Goal: Task Accomplishment & Management: Manage account settings

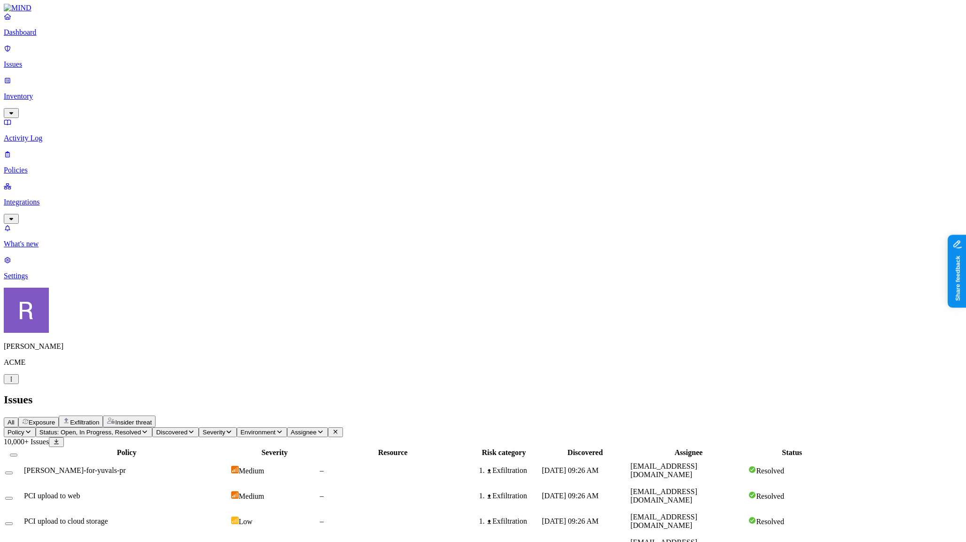
click at [153, 427] on button "Status: Open, In Progress, Resolved" at bounding box center [94, 432] width 117 height 10
click at [171, 135] on div "Resolved" at bounding box center [171, 149] width 0 height 28
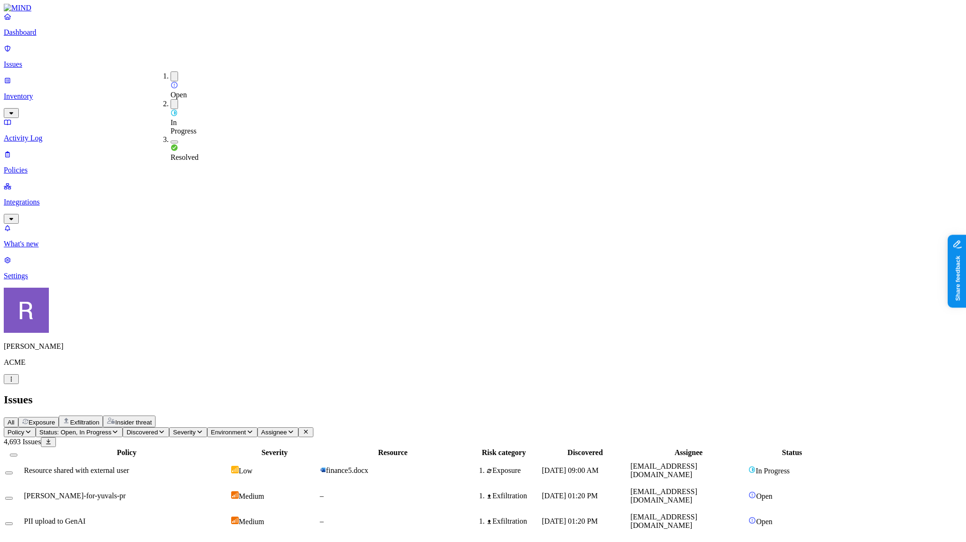
click at [463, 415] on div "All Exposure Exfiltration Insider threat" at bounding box center [483, 421] width 958 height 12
click at [230, 458] on td "Resource shared with external user" at bounding box center [126, 470] width 206 height 24
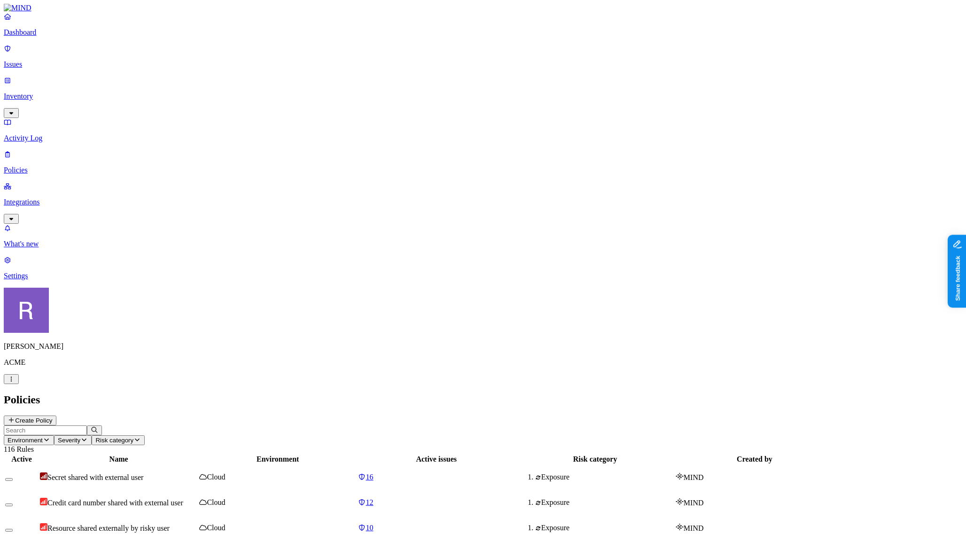
click at [87, 425] on input "text" at bounding box center [45, 430] width 83 height 10
type input "pci"
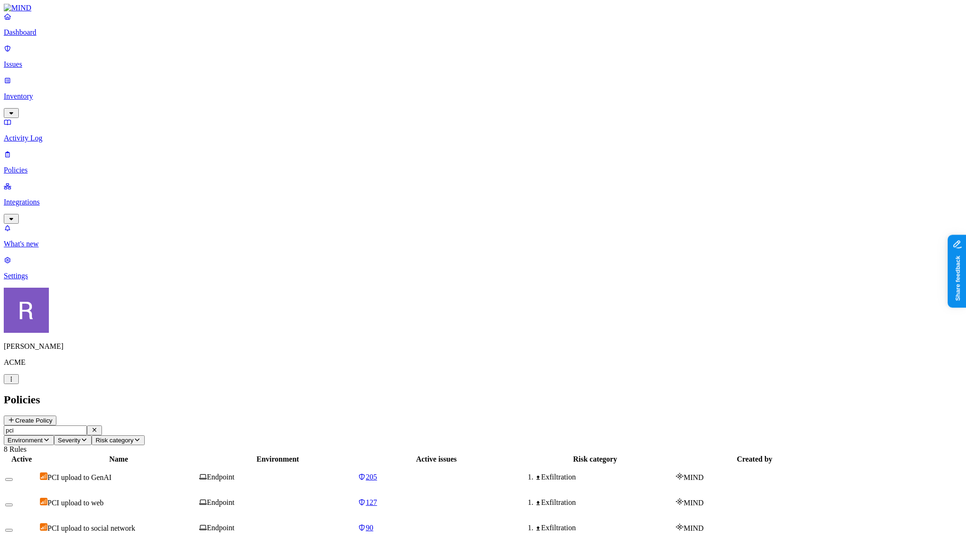
click at [31, 37] on p "Dashboard" at bounding box center [483, 32] width 958 height 8
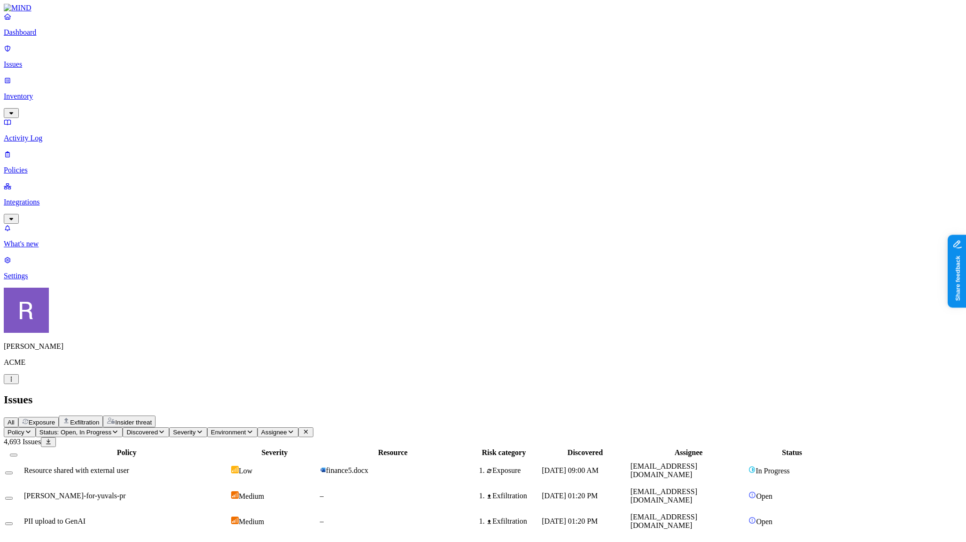
click at [32, 134] on p "Activity Log" at bounding box center [483, 138] width 958 height 8
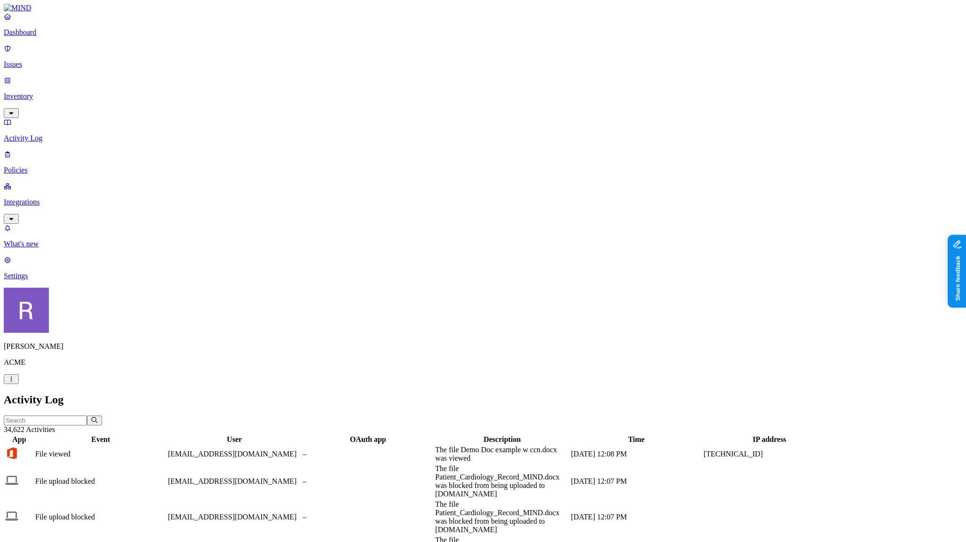
click at [31, 92] on p "Inventory" at bounding box center [483, 96] width 958 height 8
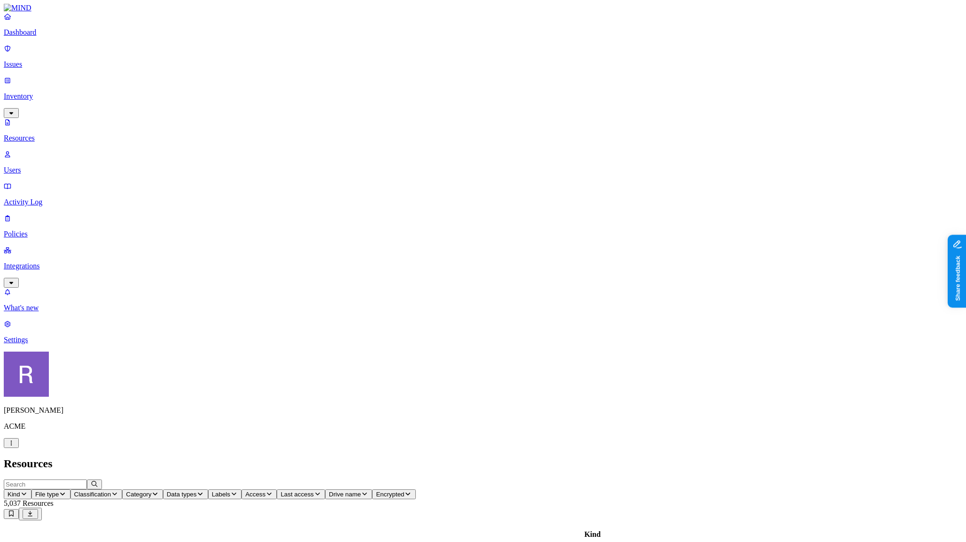
click at [29, 60] on p "Issues" at bounding box center [483, 64] width 958 height 8
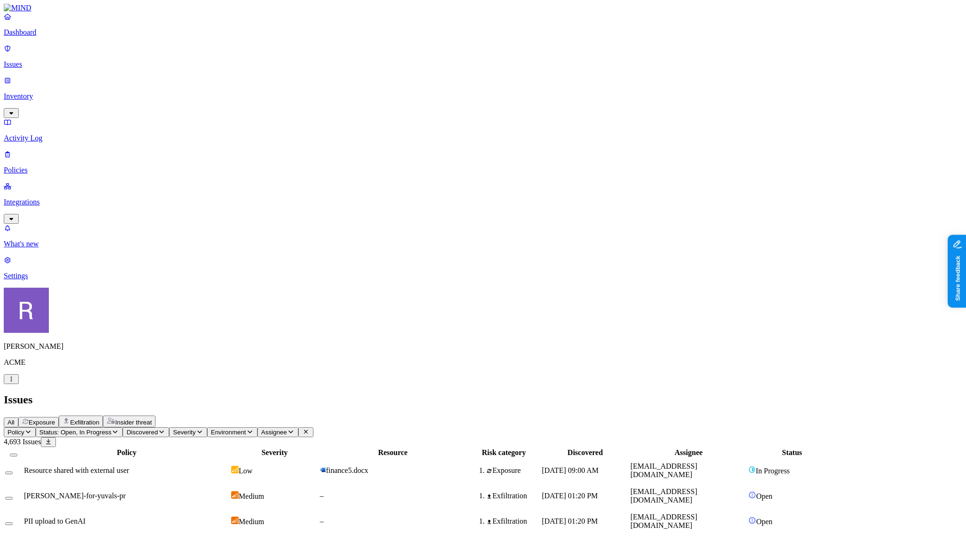
click at [54, 92] on p "Inventory" at bounding box center [483, 96] width 958 height 8
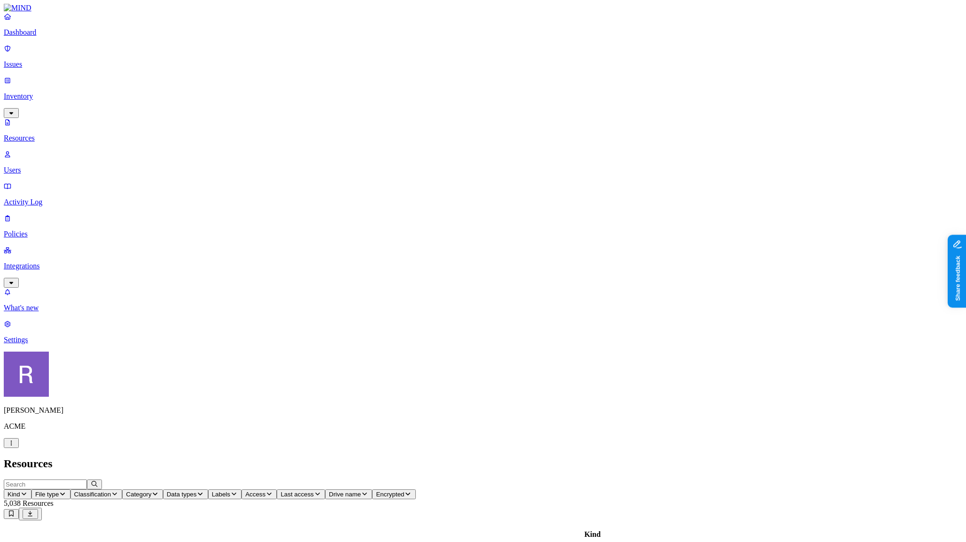
click at [42, 60] on p "Issues" at bounding box center [483, 64] width 958 height 8
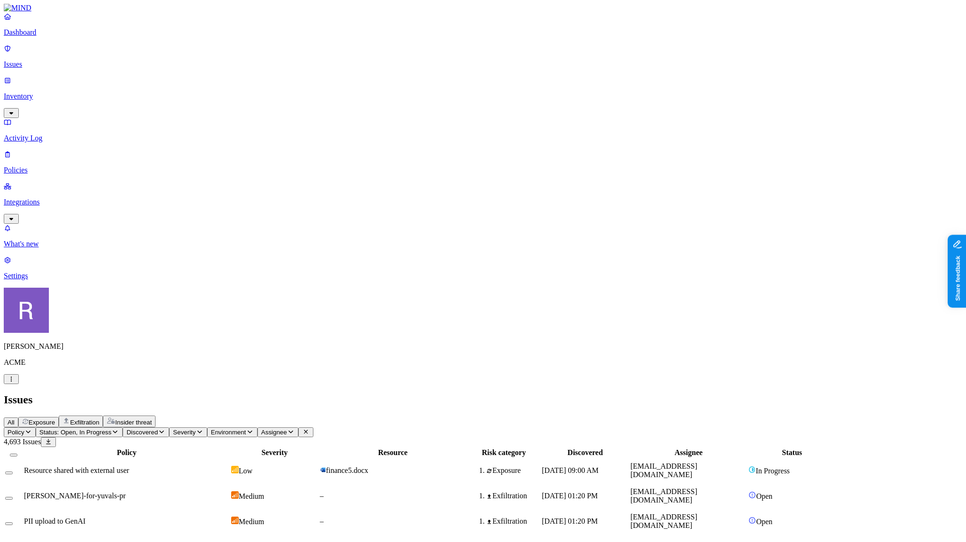
click at [34, 92] on p "Inventory" at bounding box center [483, 96] width 958 height 8
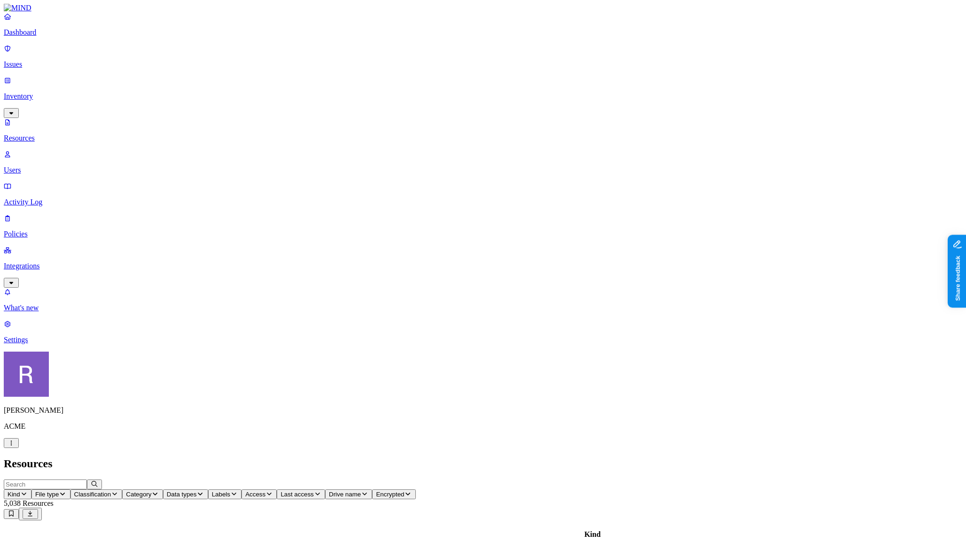
click at [32, 61] on p "Issues" at bounding box center [483, 64] width 958 height 8
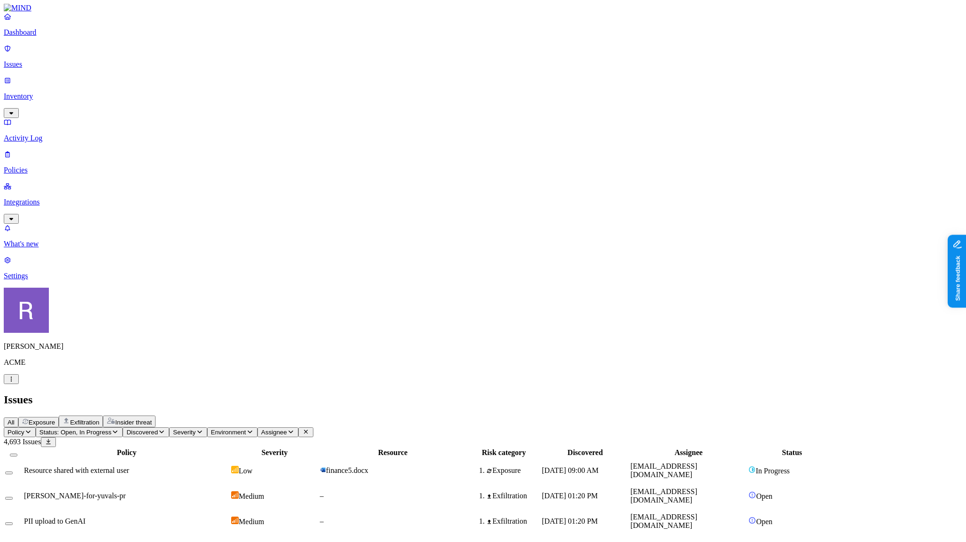
click at [33, 92] on p "Inventory" at bounding box center [483, 96] width 958 height 8
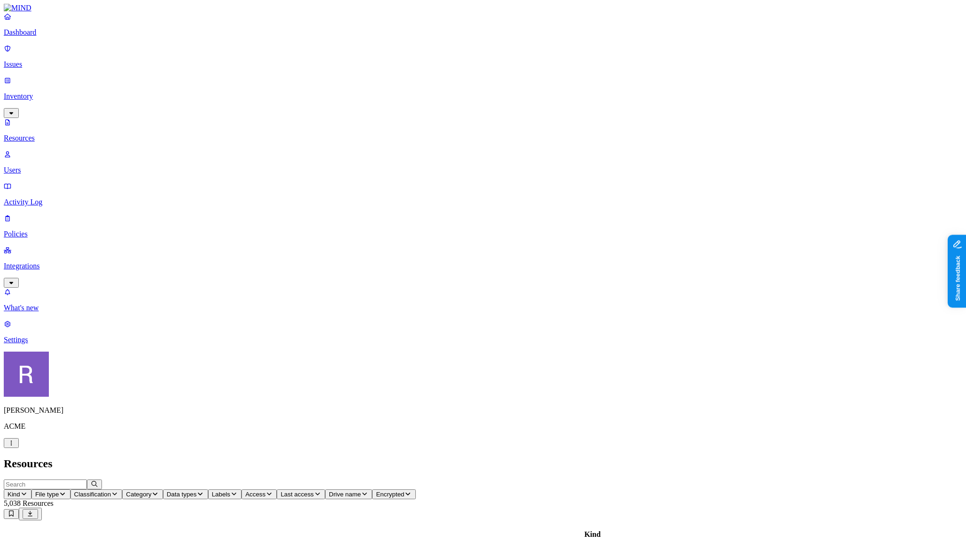
click at [61, 60] on p "Issues" at bounding box center [483, 64] width 958 height 8
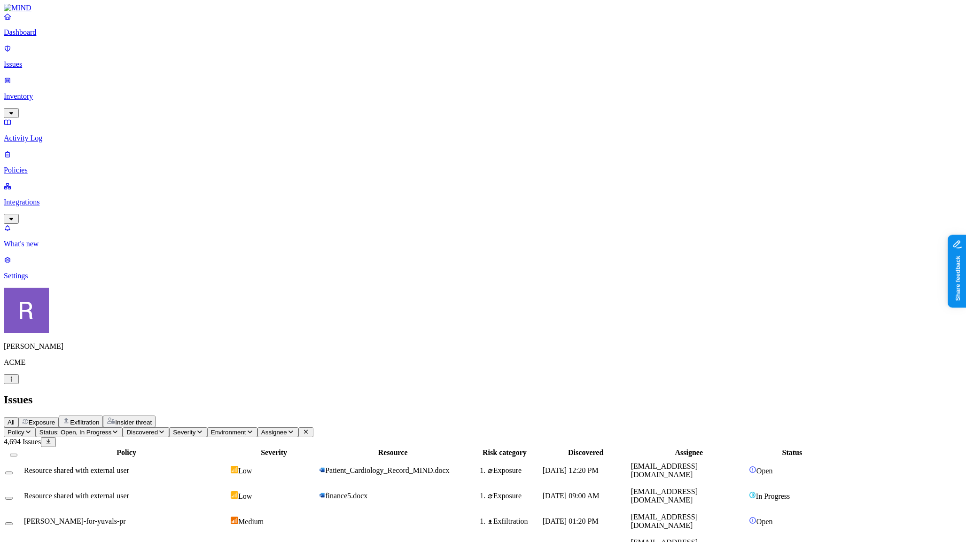
click at [208, 458] on td "Resource shared with external user" at bounding box center [126, 470] width 206 height 24
click at [187, 458] on td "Resource shared with external user" at bounding box center [126, 470] width 206 height 24
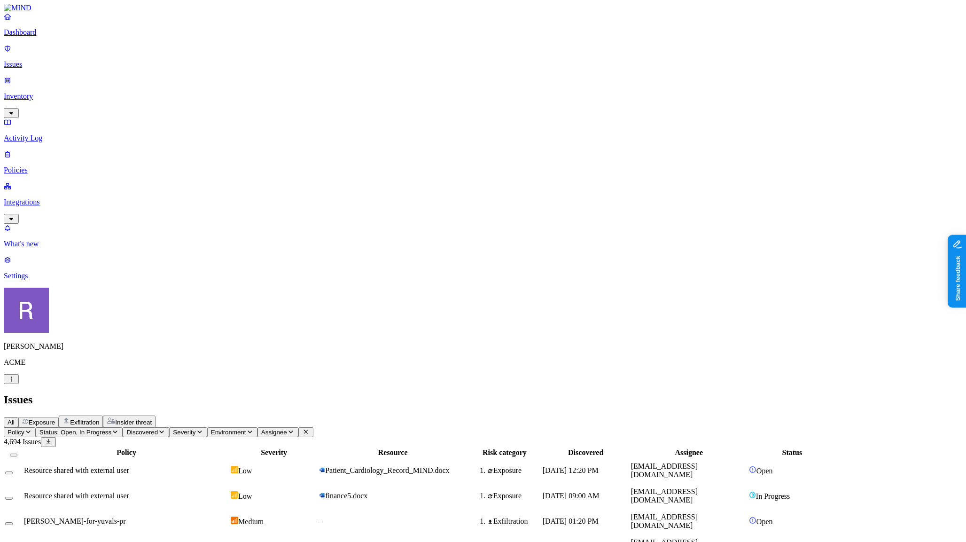
click at [66, 60] on p "Issues" at bounding box center [483, 64] width 958 height 8
click at [55, 419] on span "Exposure" at bounding box center [42, 422] width 26 height 7
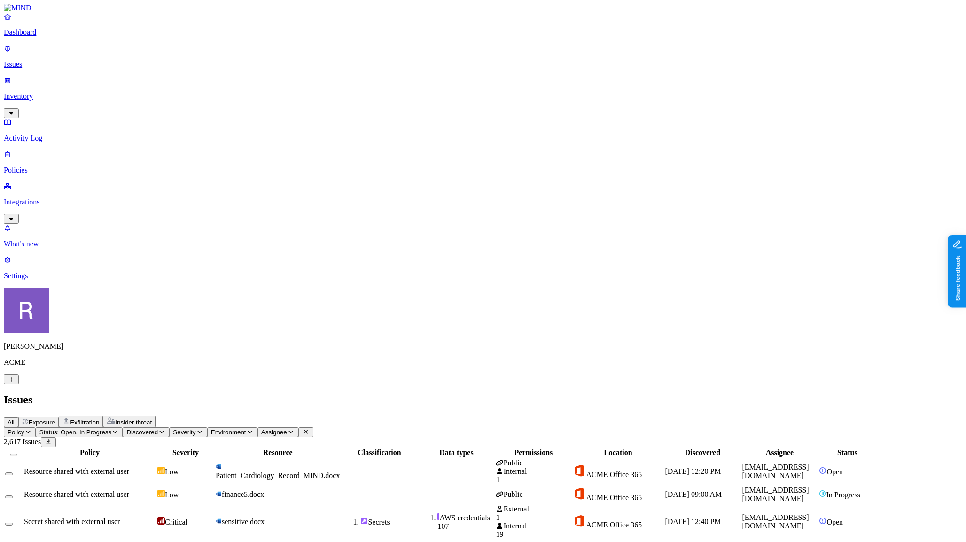
click at [129, 467] on span "Resource shared with external user" at bounding box center [76, 471] width 105 height 8
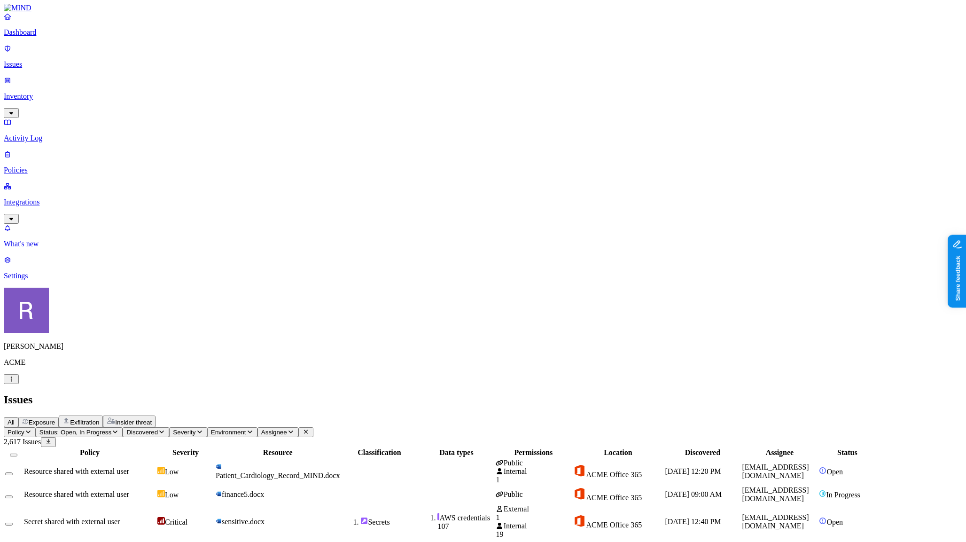
drag, startPoint x: 426, startPoint y: 78, endPoint x: 445, endPoint y: 80, distance: 19.0
click at [358, 457] on div at bounding box center [296, 457] width 124 height 0
drag, startPoint x: 445, startPoint y: 80, endPoint x: 454, endPoint y: 82, distance: 8.6
click at [348, 457] on div at bounding box center [286, 457] width 124 height 0
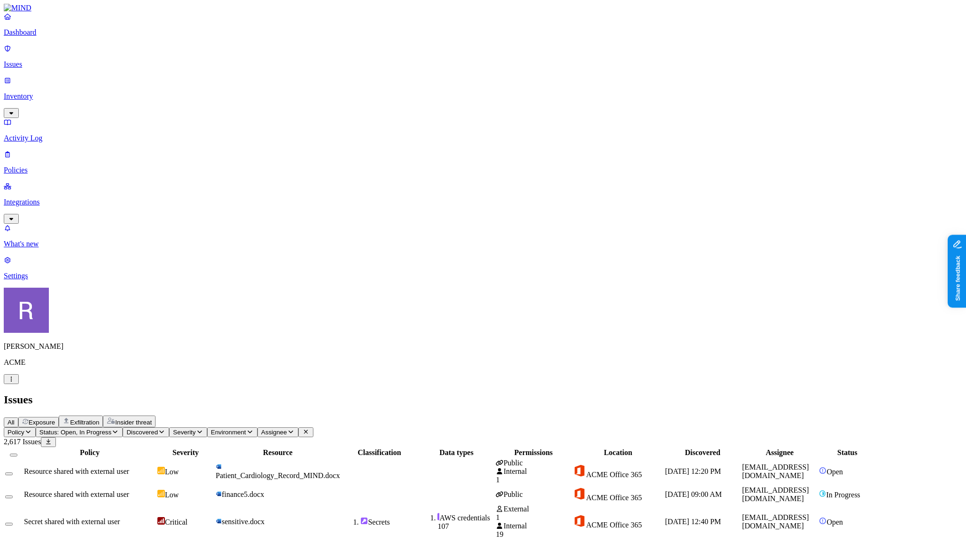
scroll to position [1, 0]
click at [417, 458] on td at bounding box center [379, 471] width 76 height 26
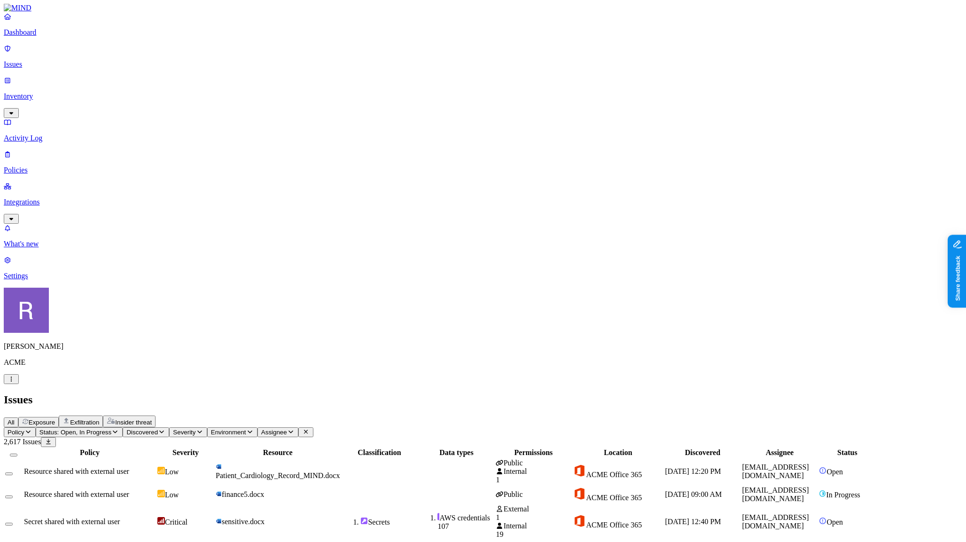
click at [38, 166] on p "Policies" at bounding box center [483, 170] width 958 height 8
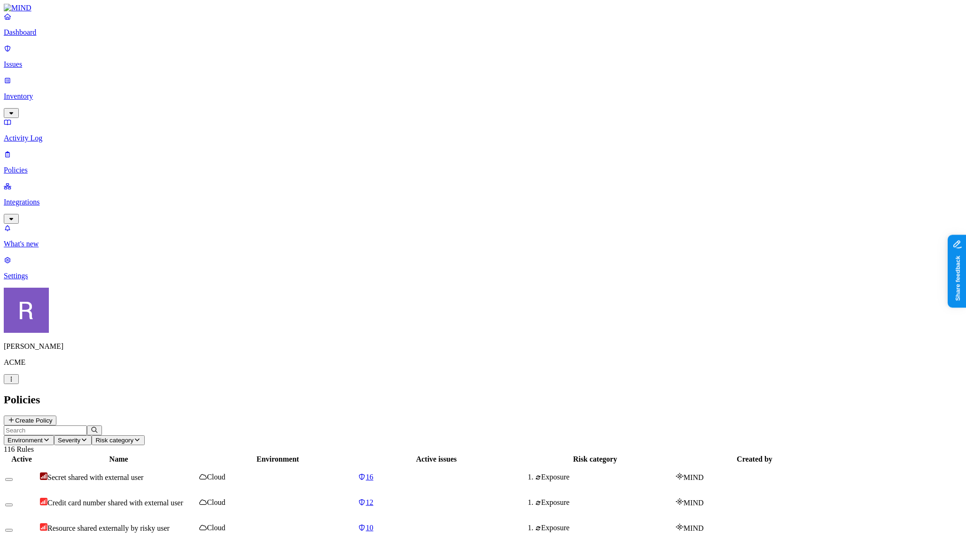
click at [39, 60] on p "Issues" at bounding box center [483, 64] width 958 height 8
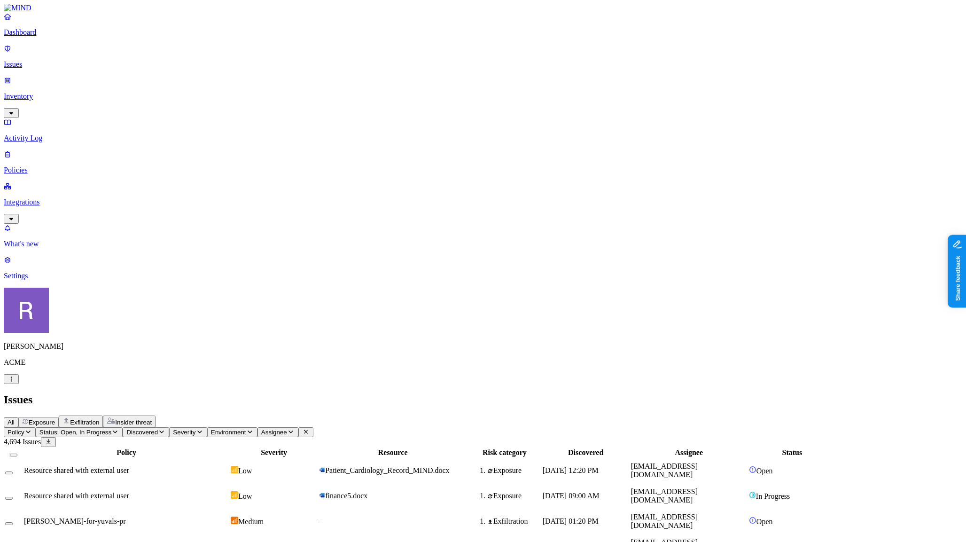
click at [229, 466] on div "Resource shared with external user" at bounding box center [126, 470] width 205 height 8
click at [55, 419] on span "Exposure" at bounding box center [42, 422] width 26 height 7
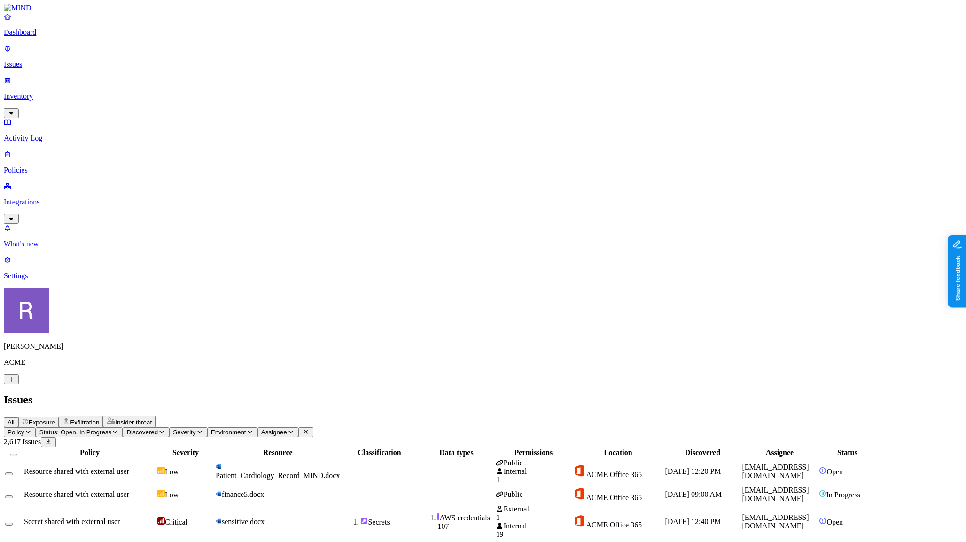
click at [45, 166] on p "Policies" at bounding box center [483, 170] width 958 height 8
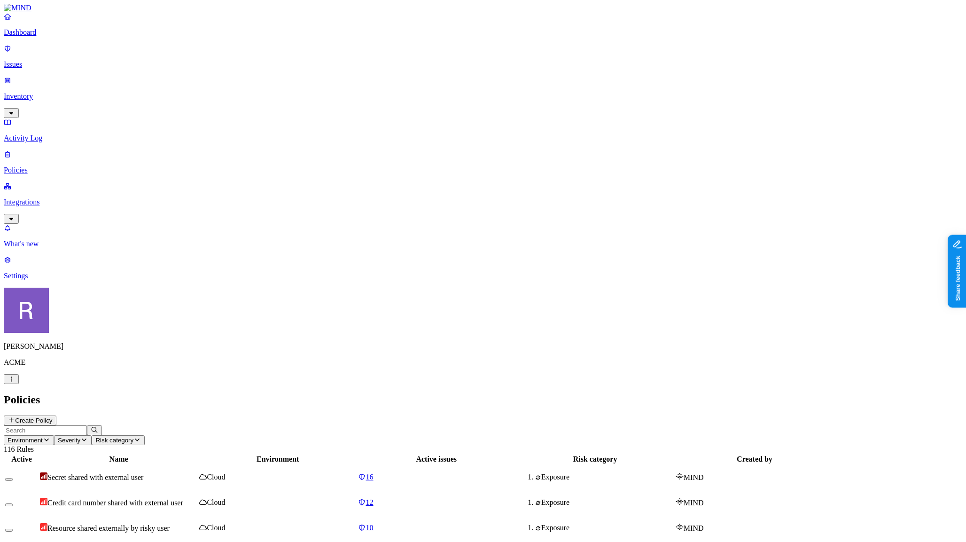
click at [47, 62] on p "Issues" at bounding box center [483, 64] width 958 height 8
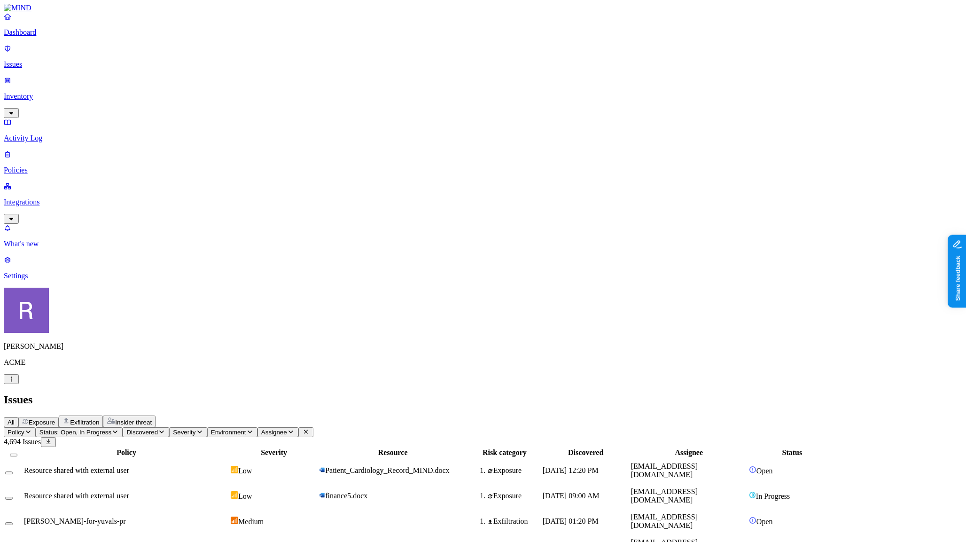
click at [55, 419] on span "Exposure" at bounding box center [42, 422] width 26 height 7
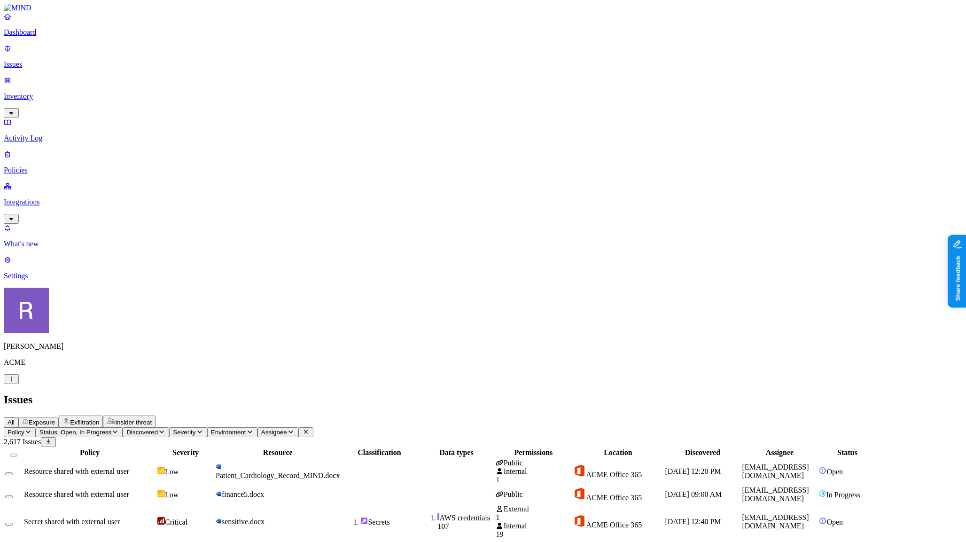
click at [32, 134] on p "Activity Log" at bounding box center [483, 138] width 958 height 8
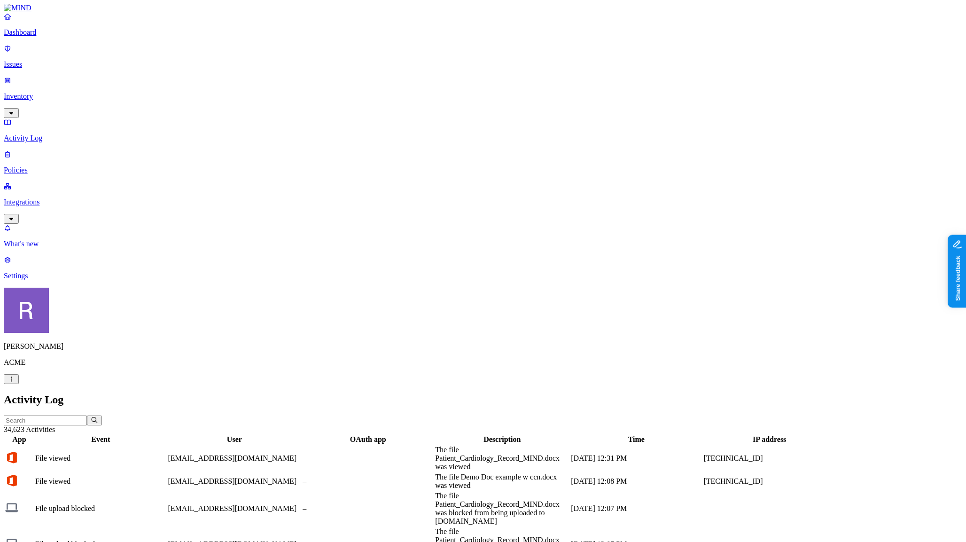
click at [48, 61] on p "Issues" at bounding box center [483, 64] width 958 height 8
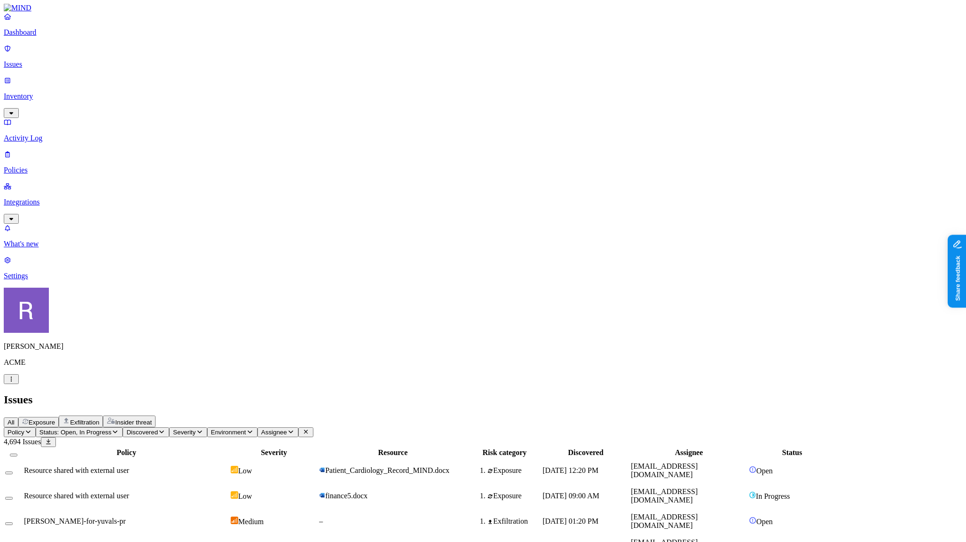
click at [59, 417] on button "Exposure" at bounding box center [38, 422] width 40 height 10
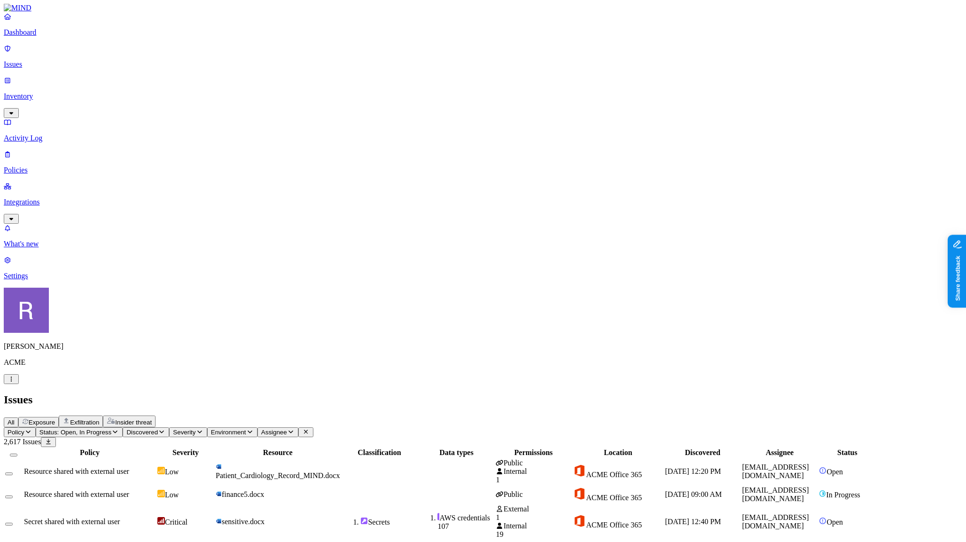
click at [49, 92] on p "Inventory" at bounding box center [483, 96] width 958 height 8
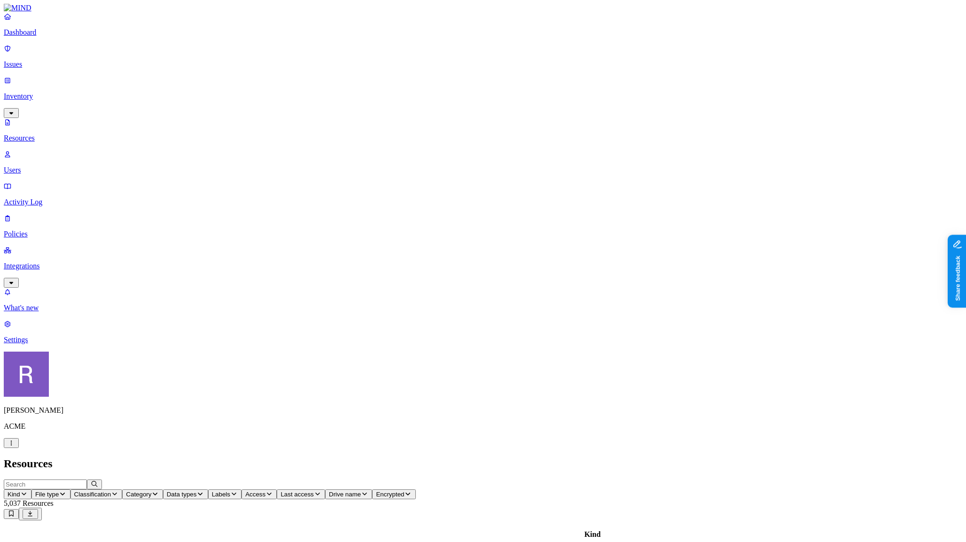
click at [87, 479] on input "text" at bounding box center [45, 484] width 83 height 10
type input "p"
click at [44, 63] on link "Issues" at bounding box center [483, 56] width 958 height 24
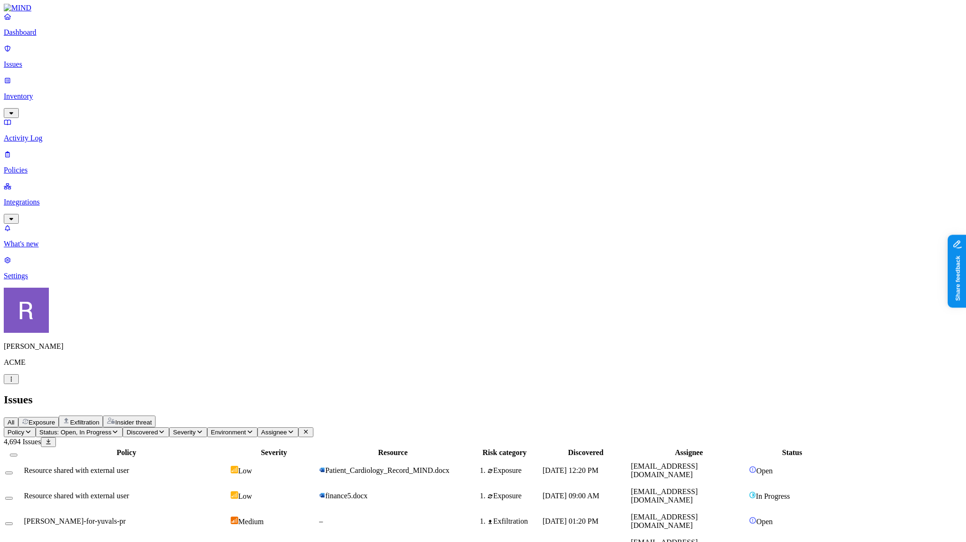
click at [55, 419] on span "Exposure" at bounding box center [42, 422] width 26 height 7
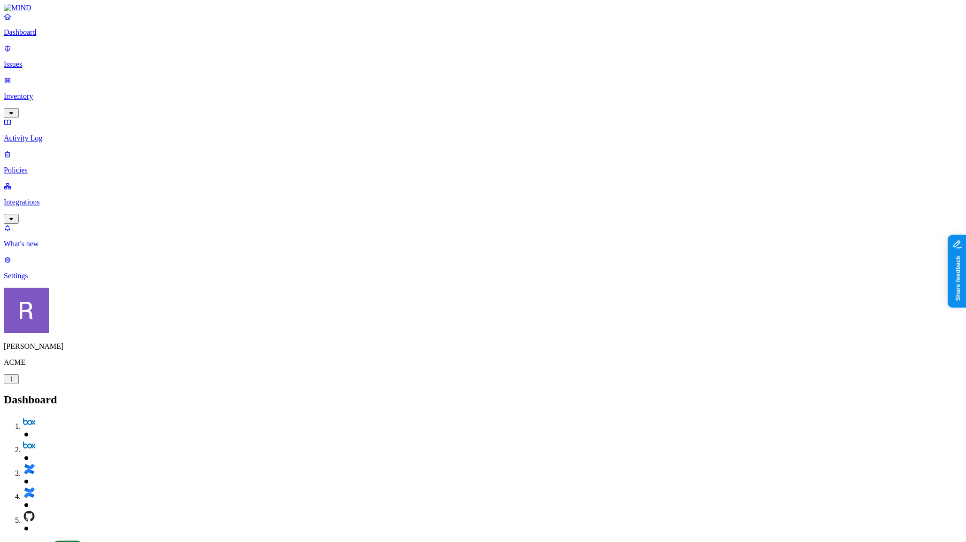
click at [61, 63] on link "Issues" at bounding box center [483, 56] width 958 height 24
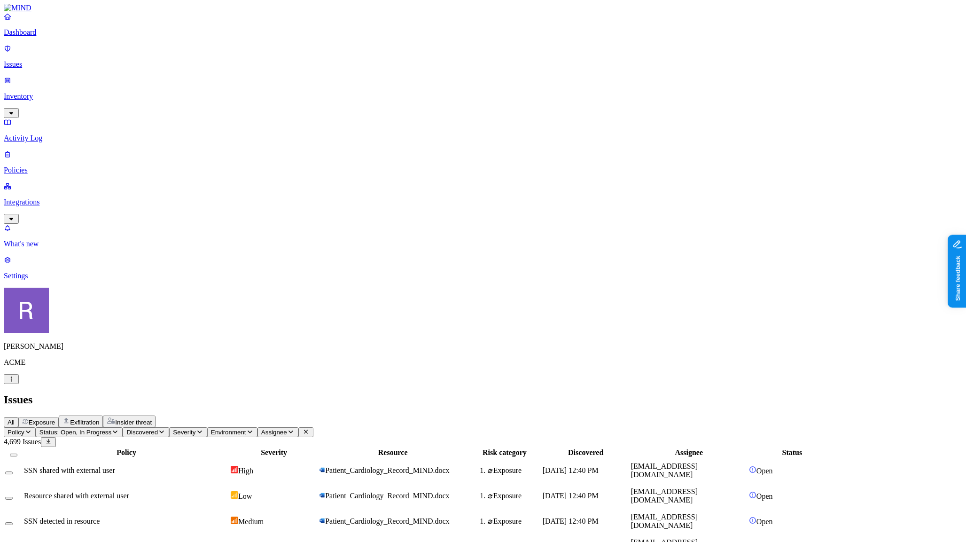
click at [229, 466] on div "SSN shared with external user" at bounding box center [126, 470] width 205 height 8
click at [55, 419] on span "Exposure" at bounding box center [42, 422] width 26 height 7
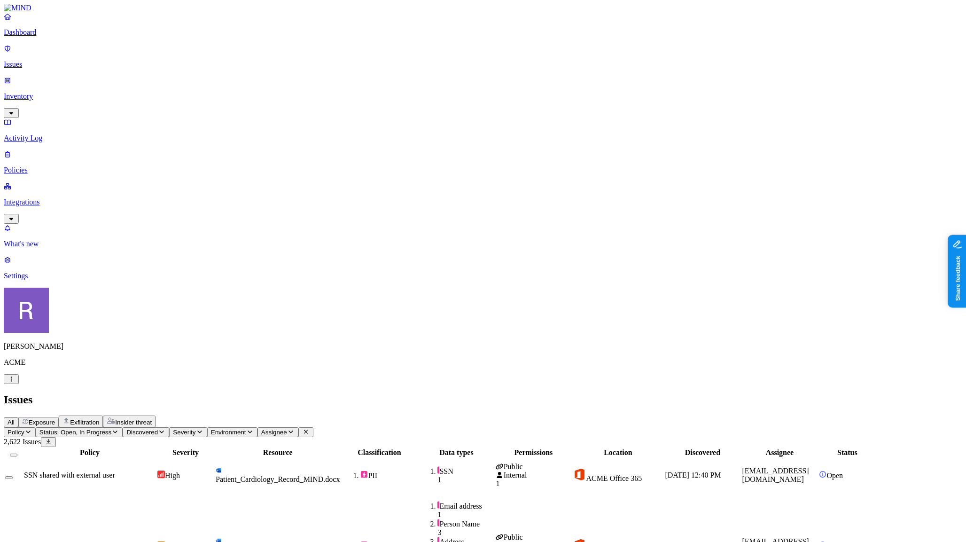
scroll to position [138, 0]
click at [37, 37] on p "Dashboard" at bounding box center [483, 32] width 958 height 8
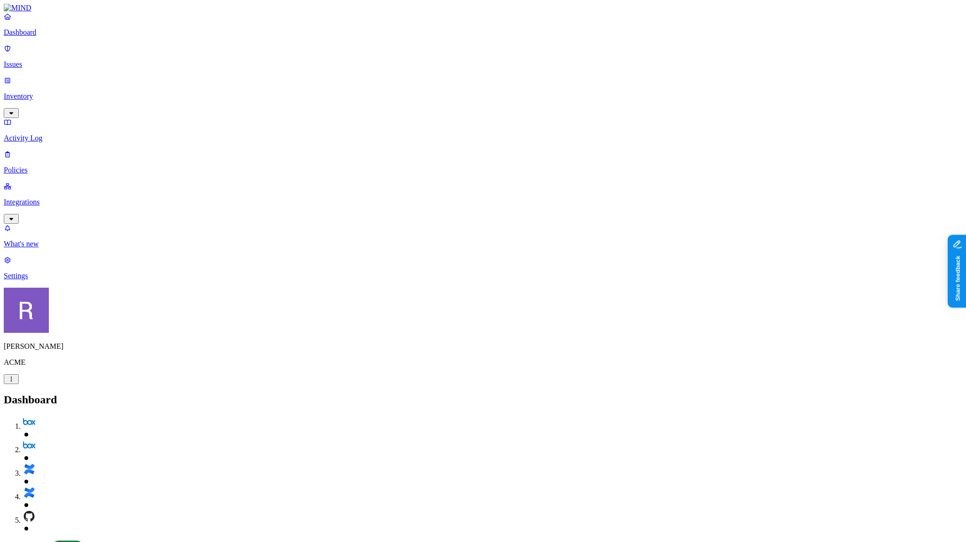
click at [19, 76] on link "Inventory" at bounding box center [483, 96] width 958 height 40
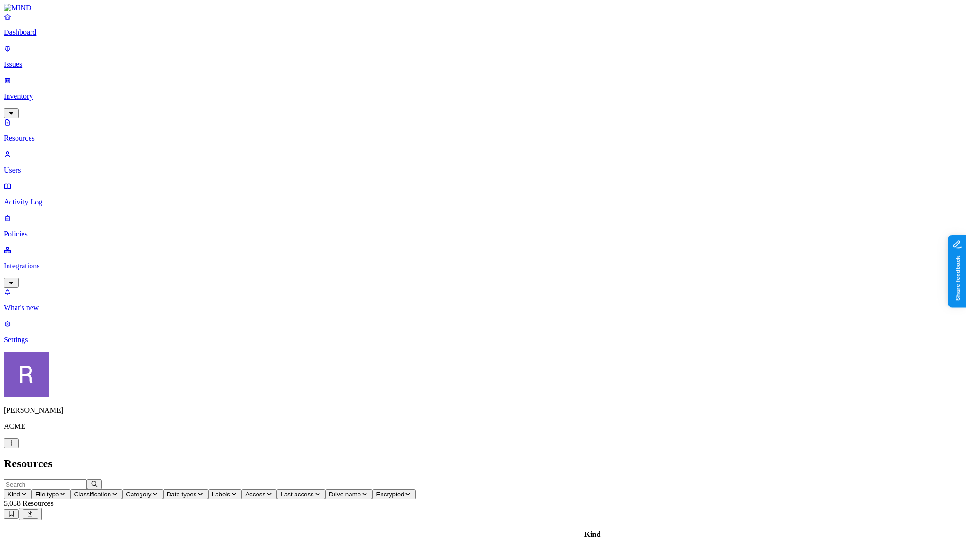
click at [111, 490] on span "Classification" at bounding box center [92, 493] width 37 height 7
click at [197, 490] on span "Data types" at bounding box center [182, 493] width 30 height 7
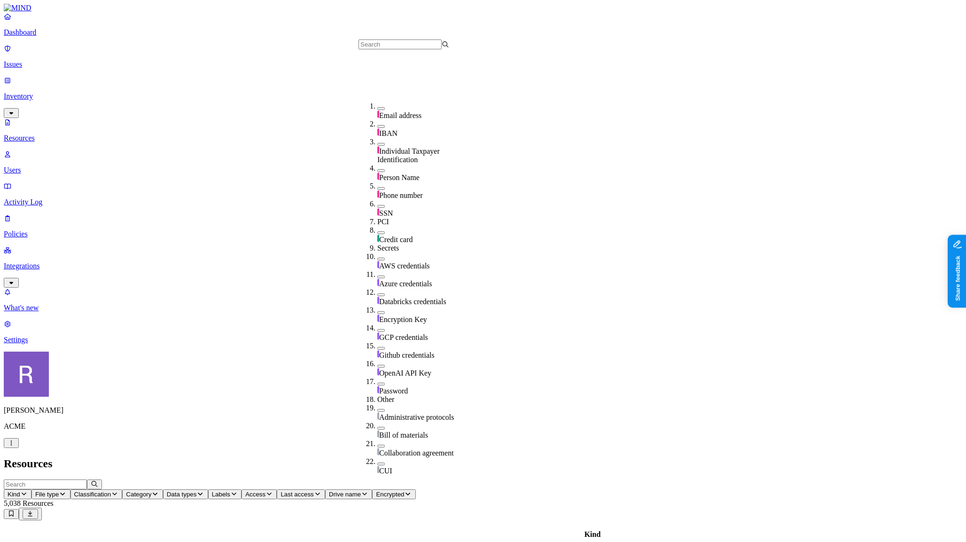
scroll to position [129, 0]
click at [151, 490] on span "Category" at bounding box center [138, 493] width 25 height 7
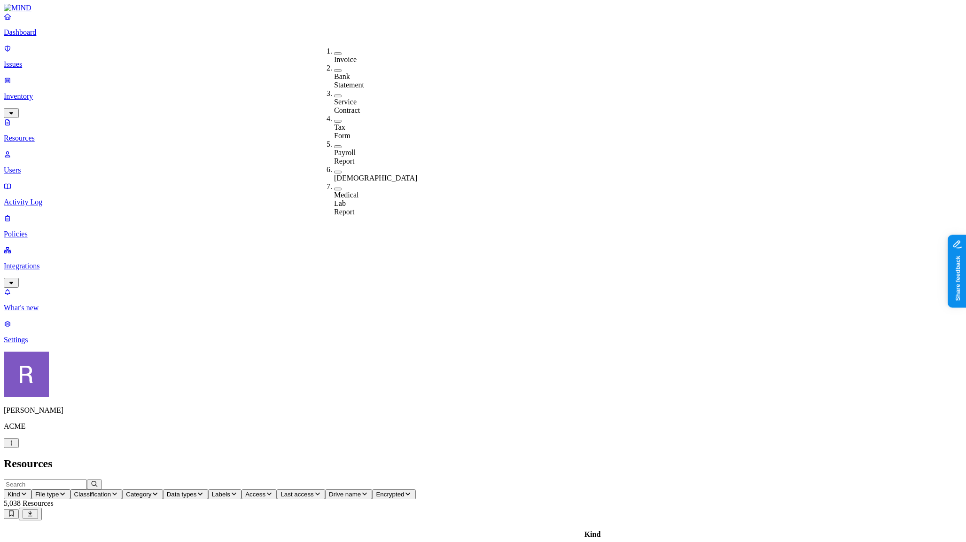
click at [352, 457] on h2 "Resources" at bounding box center [483, 463] width 958 height 13
click at [67, 37] on p "Dashboard" at bounding box center [483, 32] width 958 height 8
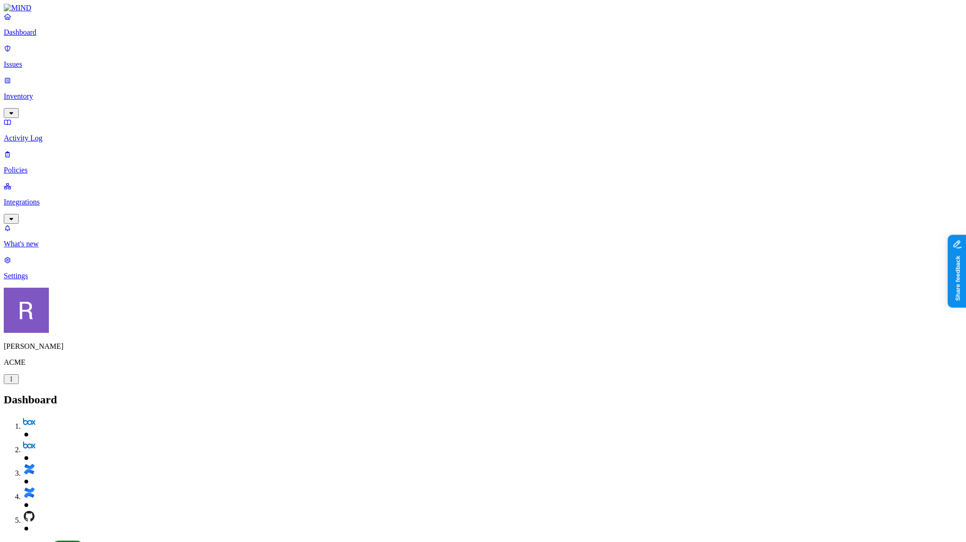
click at [47, 166] on p "Policies" at bounding box center [483, 170] width 958 height 8
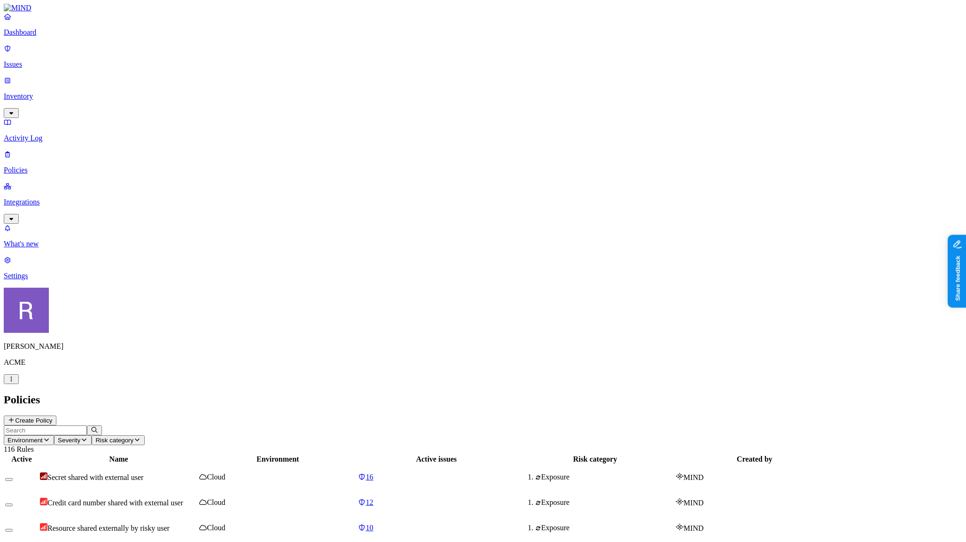
click at [56, 415] on button "Create Policy" at bounding box center [30, 420] width 53 height 10
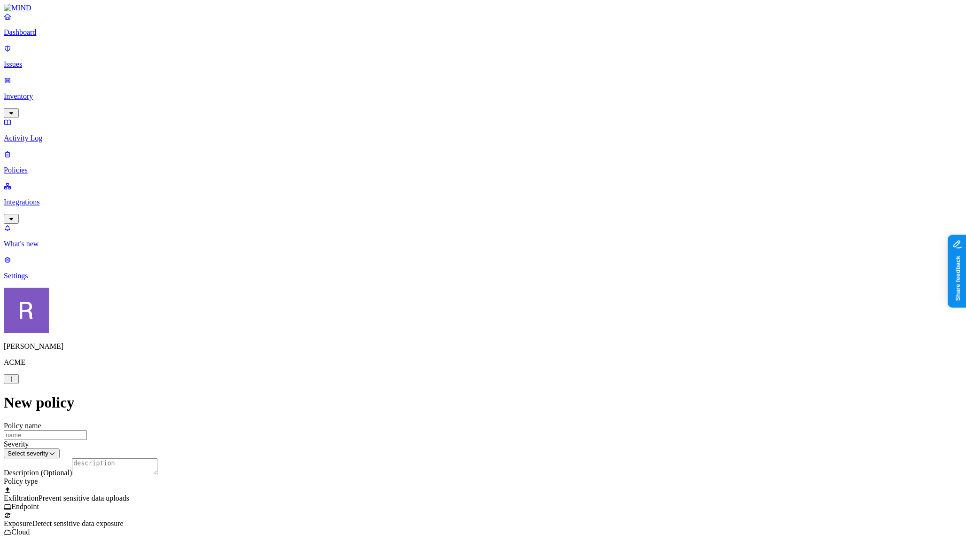
scroll to position [187, 0]
click at [442, 239] on label "Classification" at bounding box center [436, 235] width 41 height 8
click at [428, 299] on span "PCI" at bounding box center [422, 302] width 12 height 8
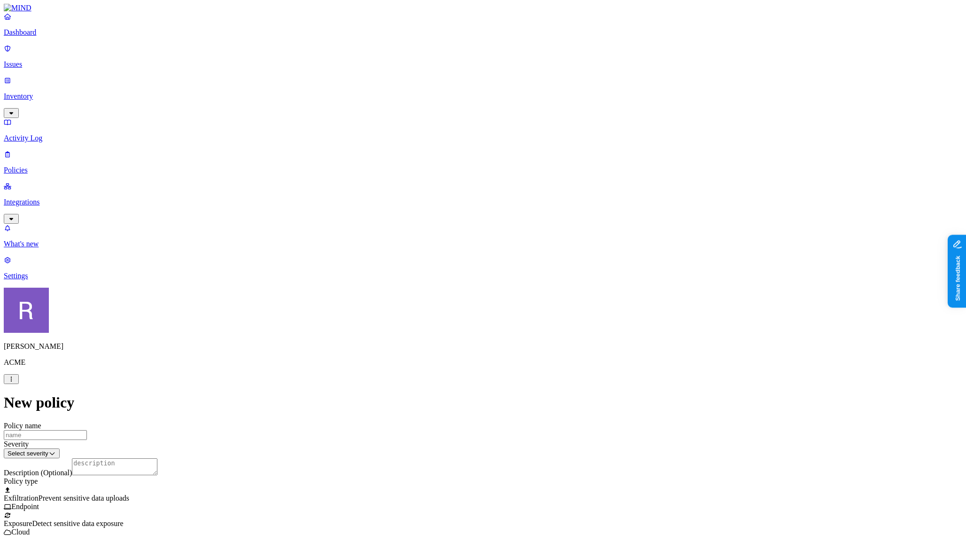
click at [437, 279] on label "Web Category" at bounding box center [447, 278] width 28 height 16
click at [442, 292] on label "Web Domain" at bounding box center [445, 293] width 24 height 16
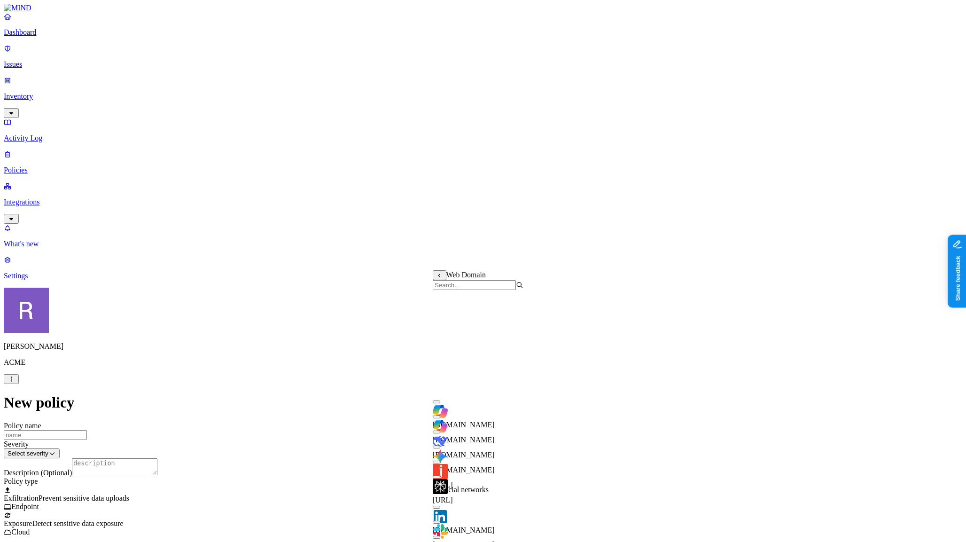
scroll to position [185, 0]
click at [440, 520] on button "button" at bounding box center [437, 521] width 8 height 3
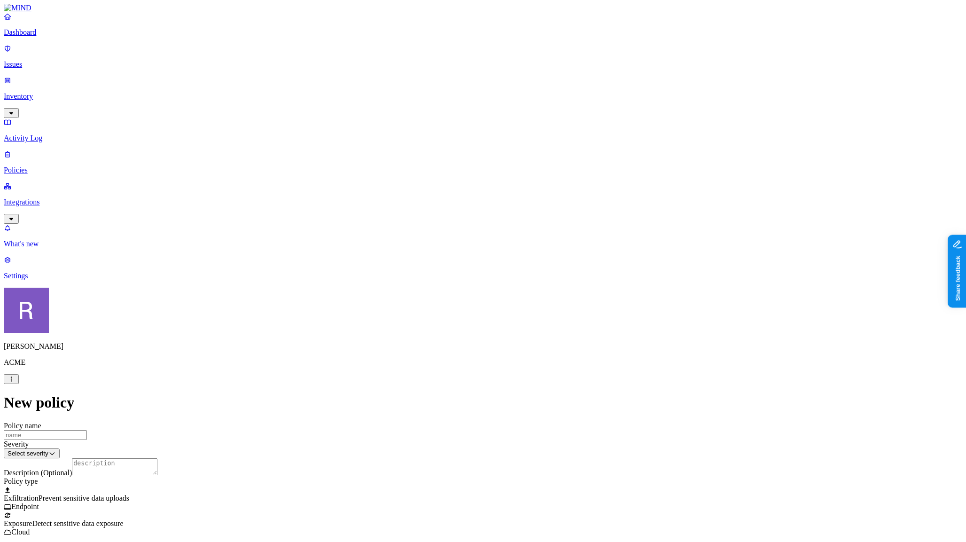
click at [456, 320] on label "Web Category" at bounding box center [447, 318] width 28 height 16
click at [488, 351] on div "Gen AI" at bounding box center [478, 341] width 91 height 25
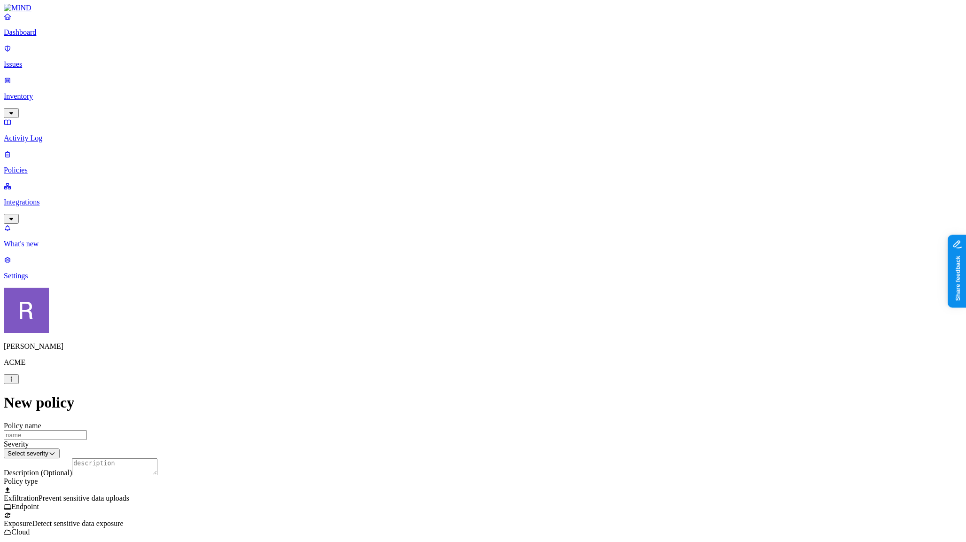
click at [457, 334] on label "Web Domain" at bounding box center [445, 333] width 24 height 16
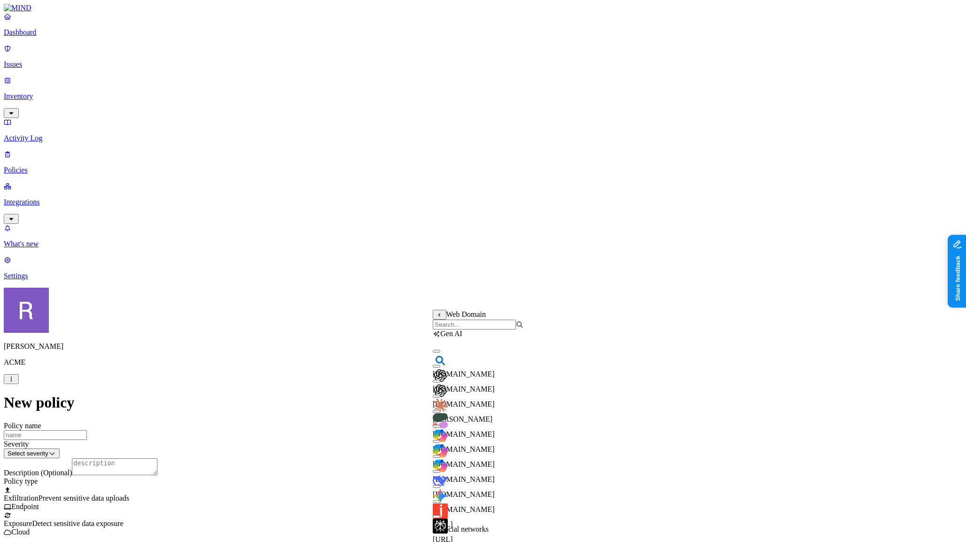
click at [440, 382] on button "button" at bounding box center [437, 381] width 8 height 3
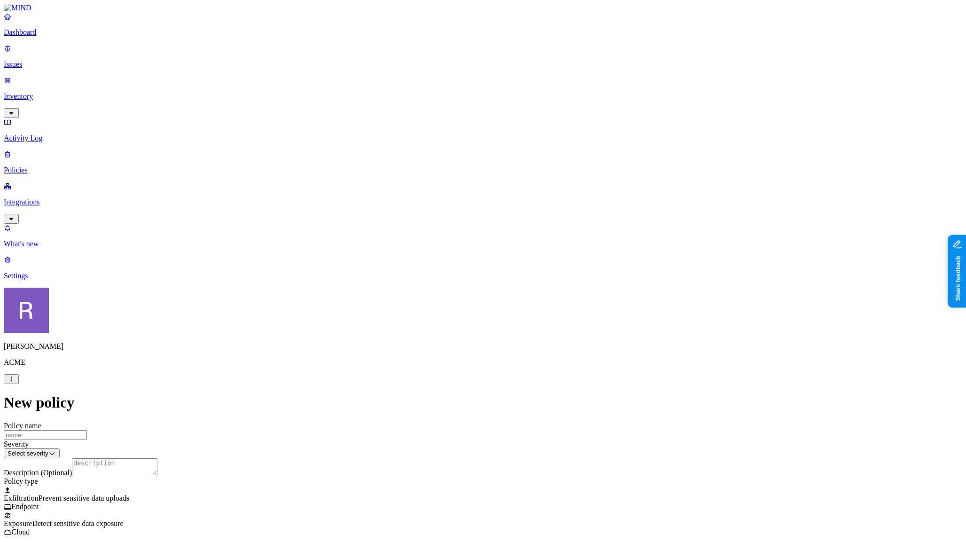
scroll to position [341, 0]
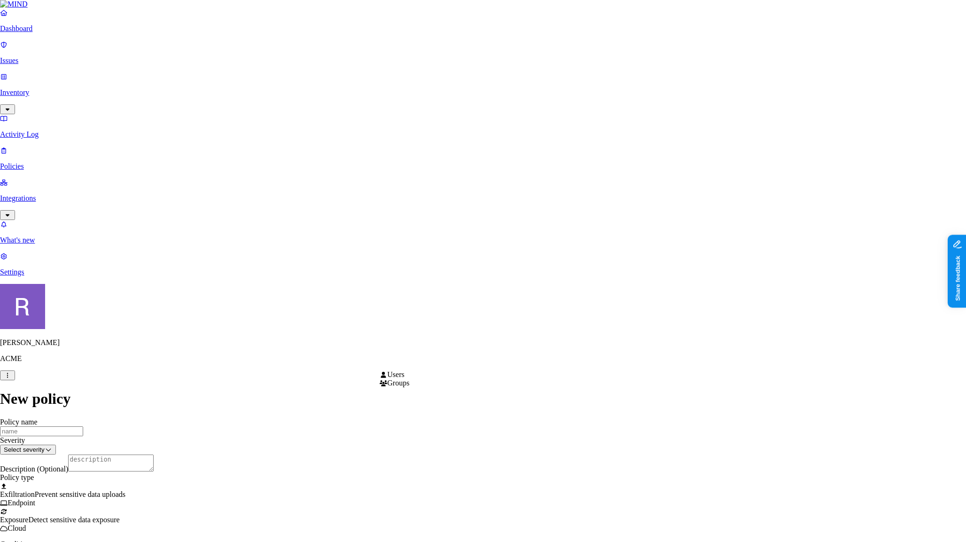
click at [435, 362] on html "Dashboard Issues Inventory Activity Log Policies Integrations What's new 1 Sett…" at bounding box center [483, 547] width 966 height 1094
click at [563, 367] on html "Dashboard Issues Inventory Activity Log Policies Integrations What's new 1 Sett…" at bounding box center [483, 547] width 966 height 1094
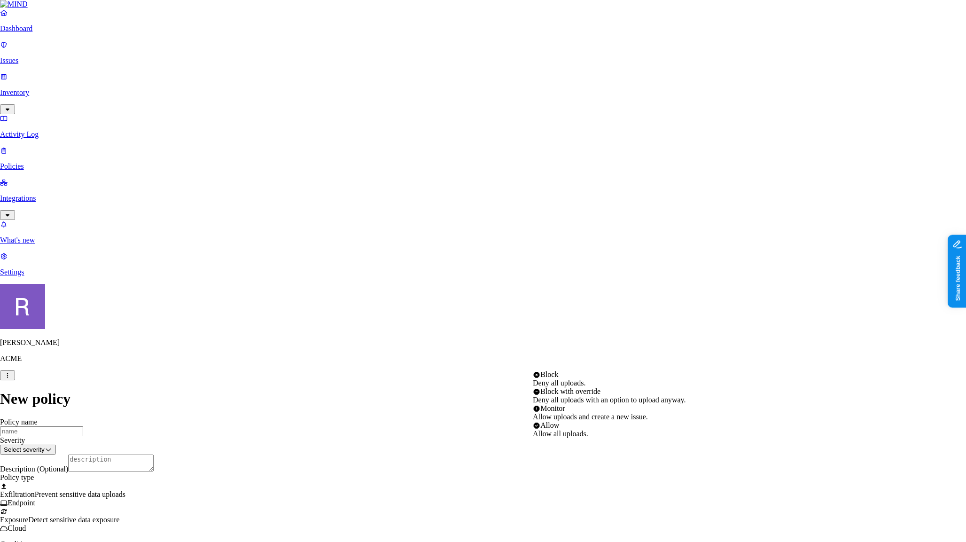
click at [563, 367] on html "Dashboard Issues Inventory Activity Log Policies Integrations What's new 1 Sett…" at bounding box center [483, 547] width 966 height 1094
click at [322, 347] on html "Dashboard Issues Inventory Activity Log Policies Integrations What's new 1 Sett…" at bounding box center [483, 547] width 966 height 1094
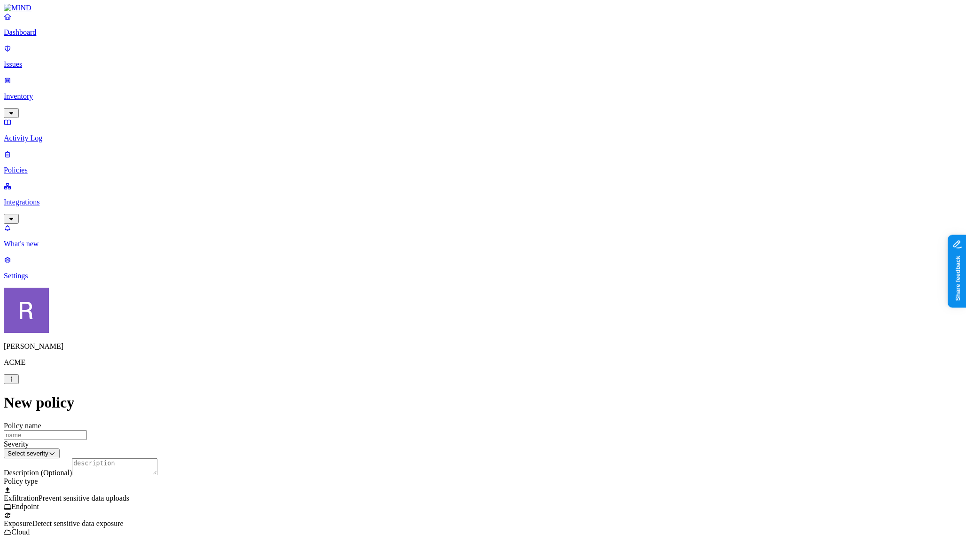
scroll to position [186, 0]
click at [511, 333] on label "AND" at bounding box center [508, 330] width 16 height 8
drag, startPoint x: 523, startPoint y: 367, endPoint x: 516, endPoint y: 358, distance: 11.0
click at [524, 365] on label "Account type" at bounding box center [512, 358] width 25 height 16
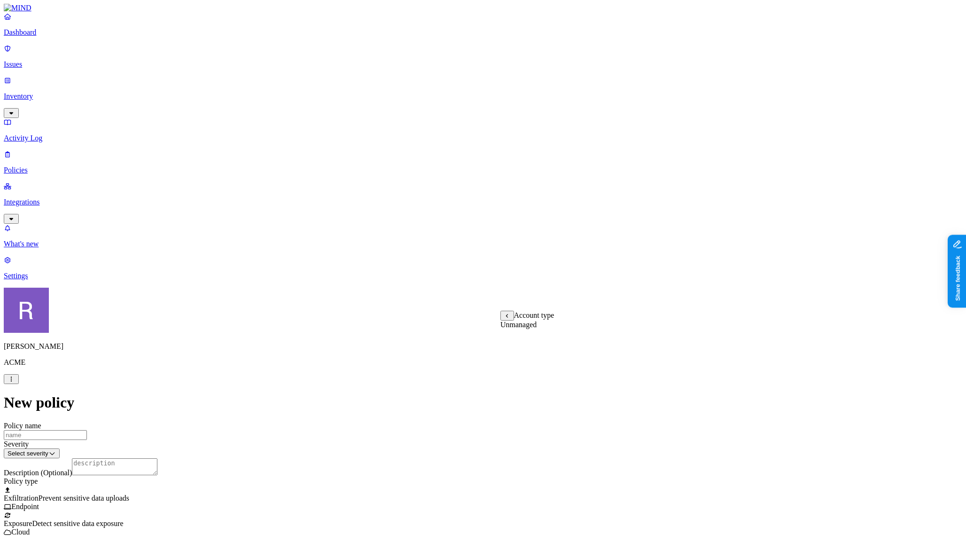
click at [510, 328] on label "Unmanaged" at bounding box center [518, 324] width 36 height 8
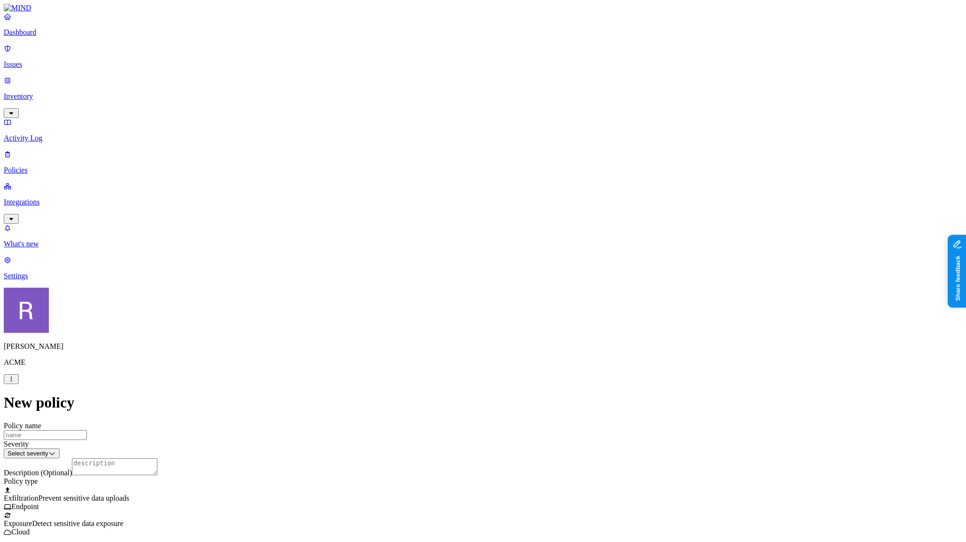
click at [24, 61] on p "Issues" at bounding box center [483, 64] width 958 height 8
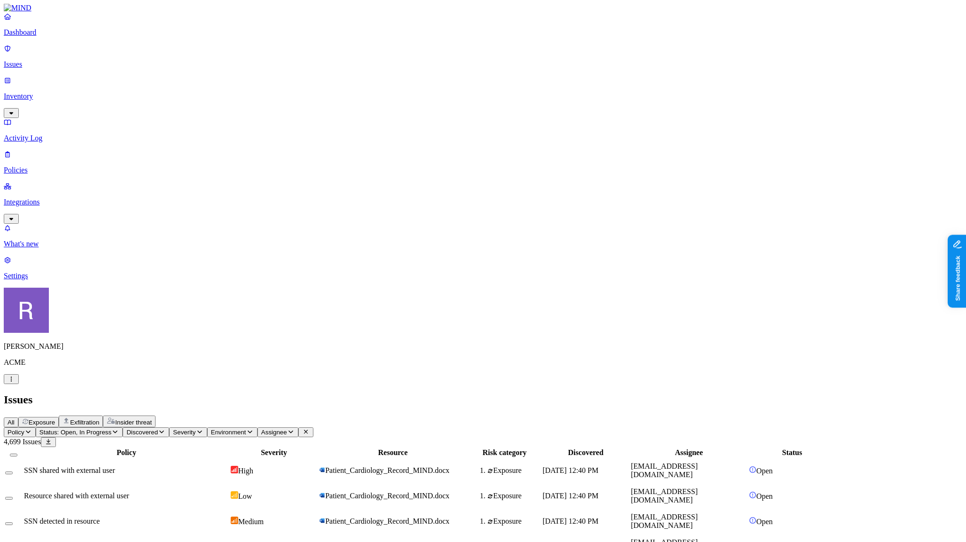
click at [54, 92] on p "Inventory" at bounding box center [483, 96] width 958 height 8
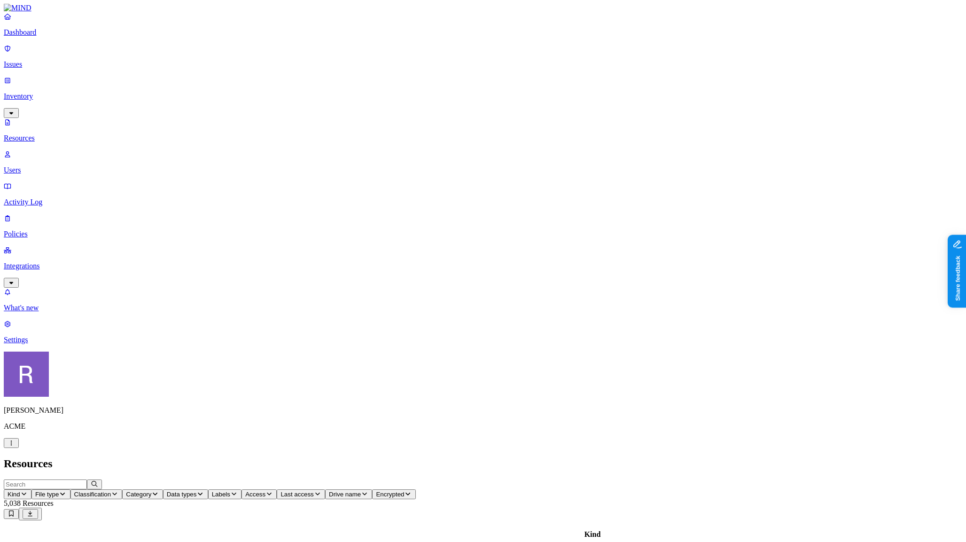
click at [197, 490] on span "Data types" at bounding box center [182, 493] width 30 height 7
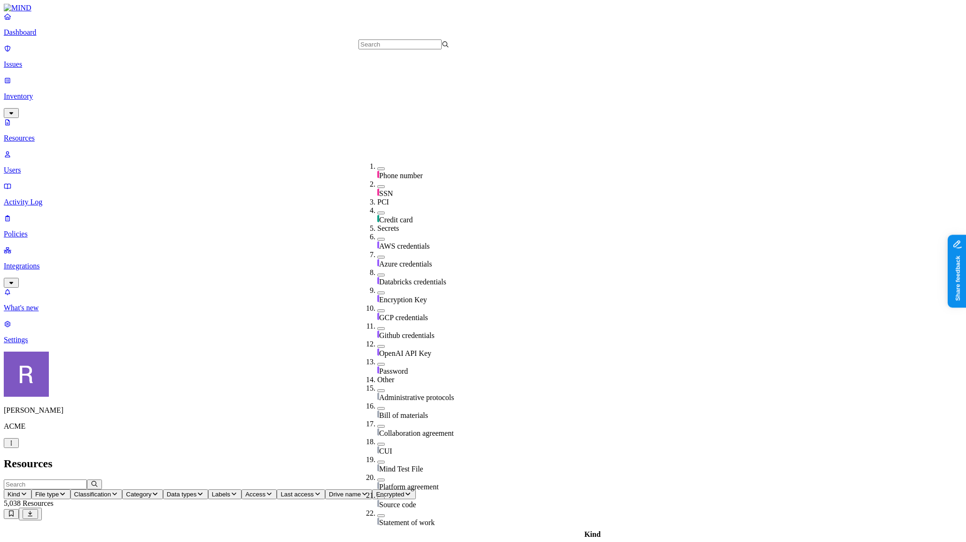
scroll to position [194, 0]
click at [394, 242] on span "AWS credentials" at bounding box center [404, 246] width 51 height 8
click at [380, 242] on div "AWS credentials" at bounding box center [422, 246] width 91 height 9
click at [265, 490] on span "Access" at bounding box center [255, 493] width 20 height 7
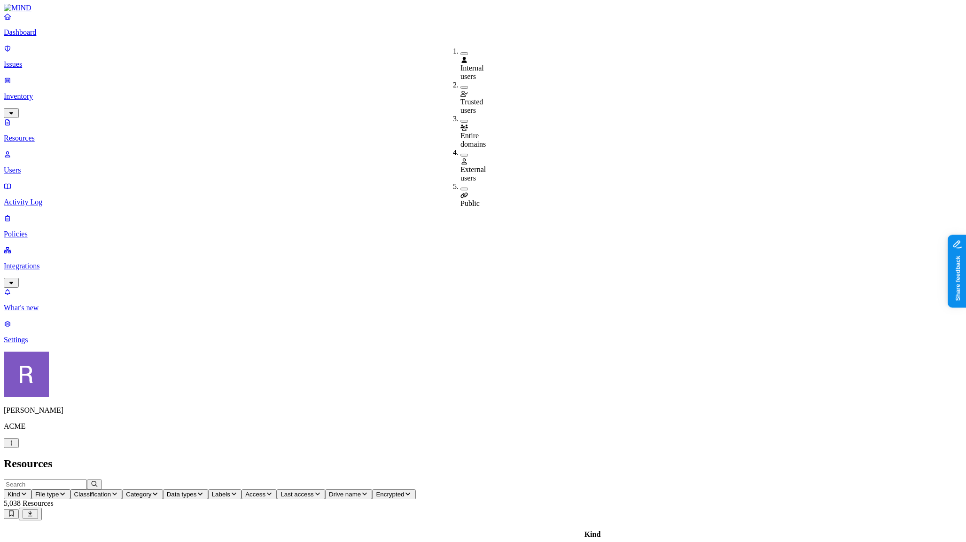
click at [460, 120] on button "button" at bounding box center [464, 121] width 8 height 3
click at [310, 490] on span "Access: Entire domains" at bounding box center [277, 493] width 65 height 7
click at [460, 155] on button "button" at bounding box center [464, 156] width 8 height 3
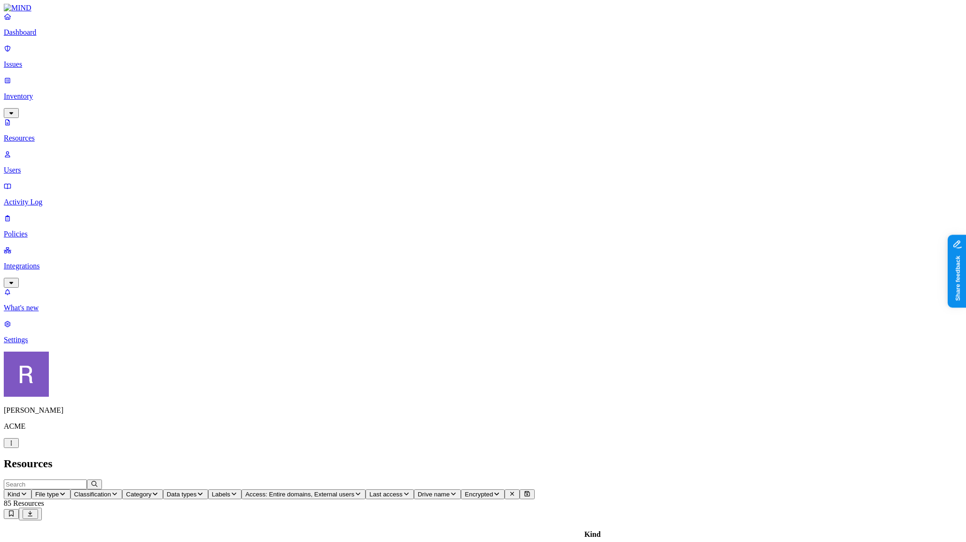
scroll to position [172, 0]
click at [43, 262] on p "Integrations" at bounding box center [483, 266] width 958 height 8
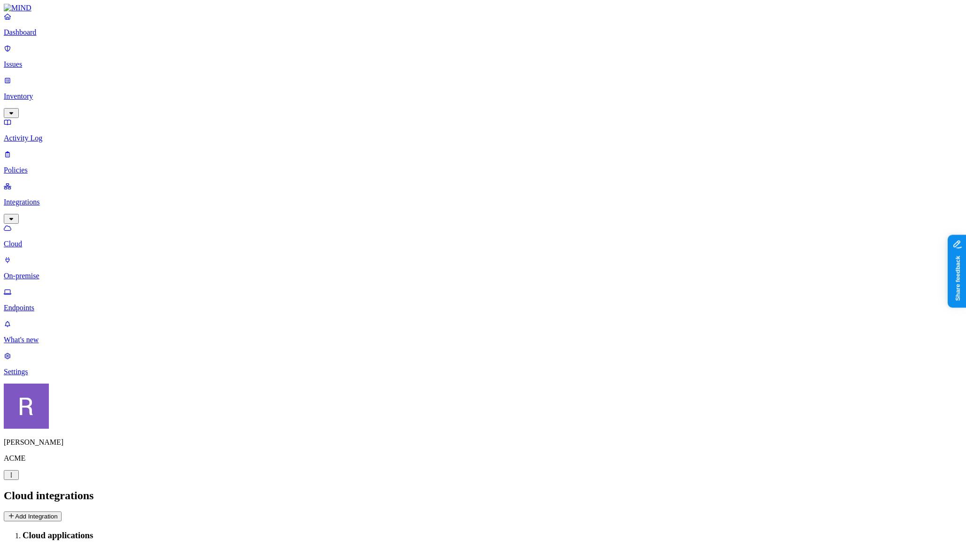
click at [61, 166] on p "Policies" at bounding box center [483, 170] width 958 height 8
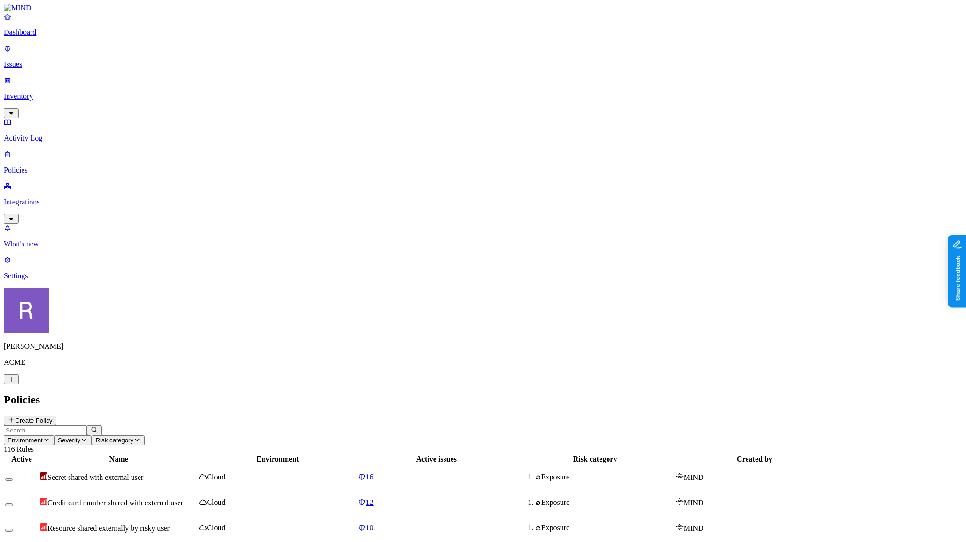
click at [56, 415] on button "Create Policy" at bounding box center [30, 420] width 53 height 10
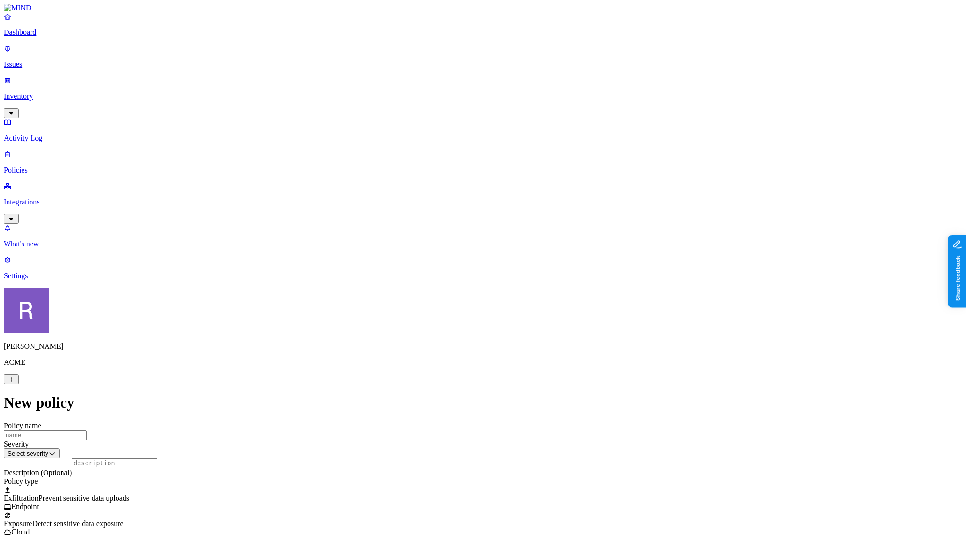
drag, startPoint x: 517, startPoint y: 286, endPoint x: 427, endPoint y: 295, distance: 90.2
click at [517, 519] on div "Exposure Detect sensitive data exposure Cloud" at bounding box center [483, 527] width 958 height 17
click at [442, 355] on label "External access" at bounding box center [428, 353] width 25 height 16
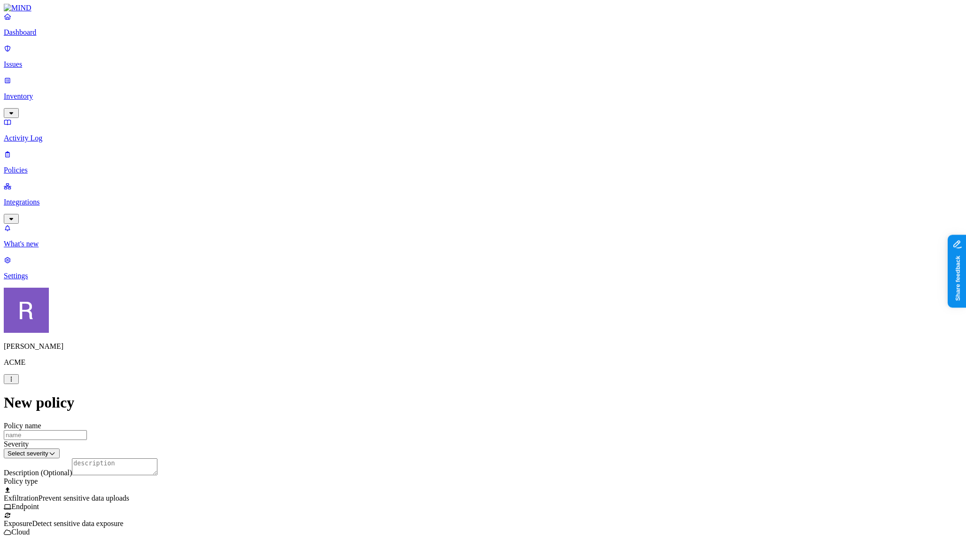
click at [40, 198] on p "Integrations" at bounding box center [483, 202] width 958 height 8
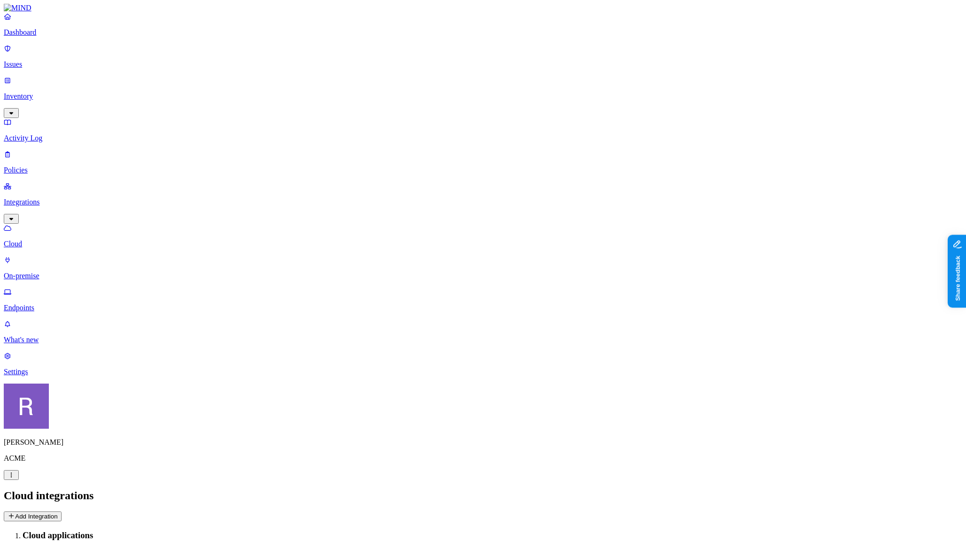
click at [62, 511] on button "Add Integration" at bounding box center [33, 516] width 58 height 10
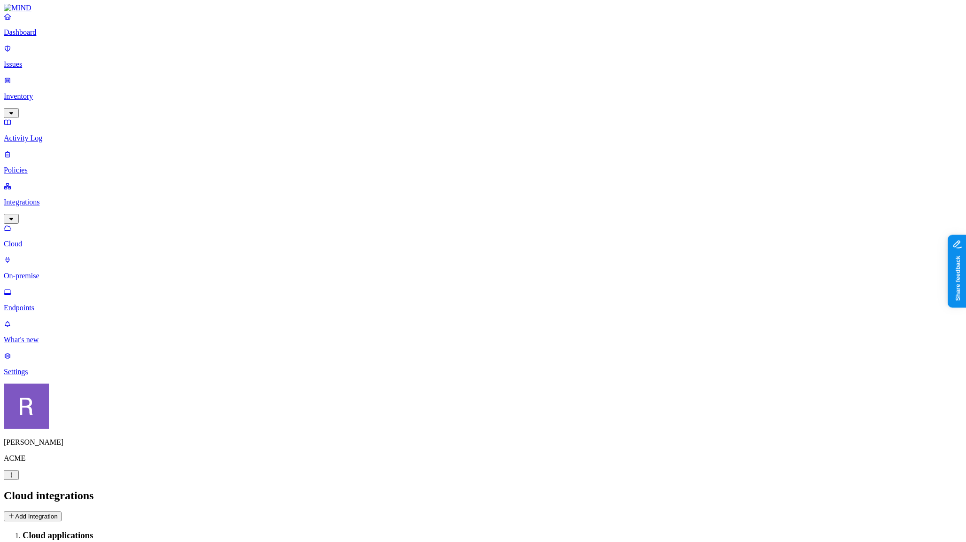
click at [35, 37] on p "Dashboard" at bounding box center [483, 32] width 958 height 8
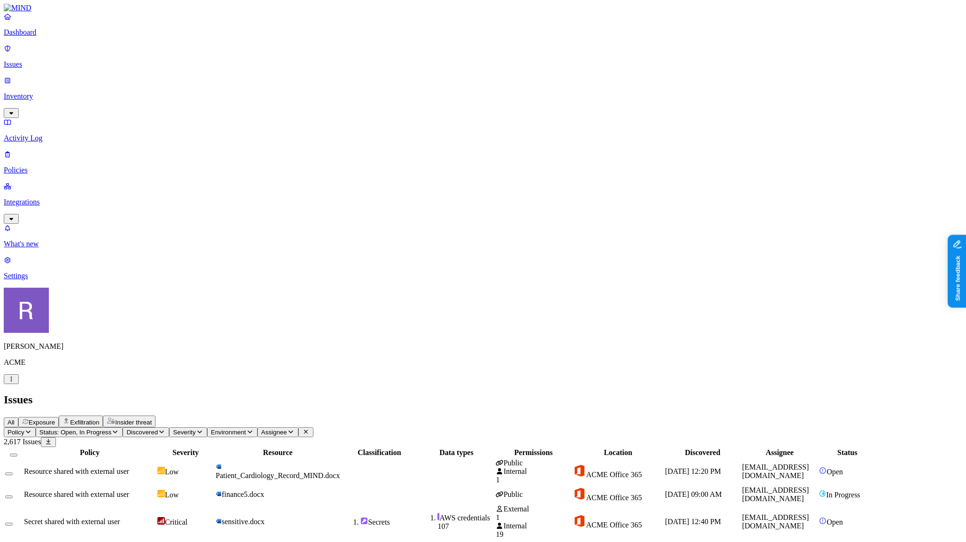
click at [44, 37] on p "Dashboard" at bounding box center [483, 32] width 958 height 8
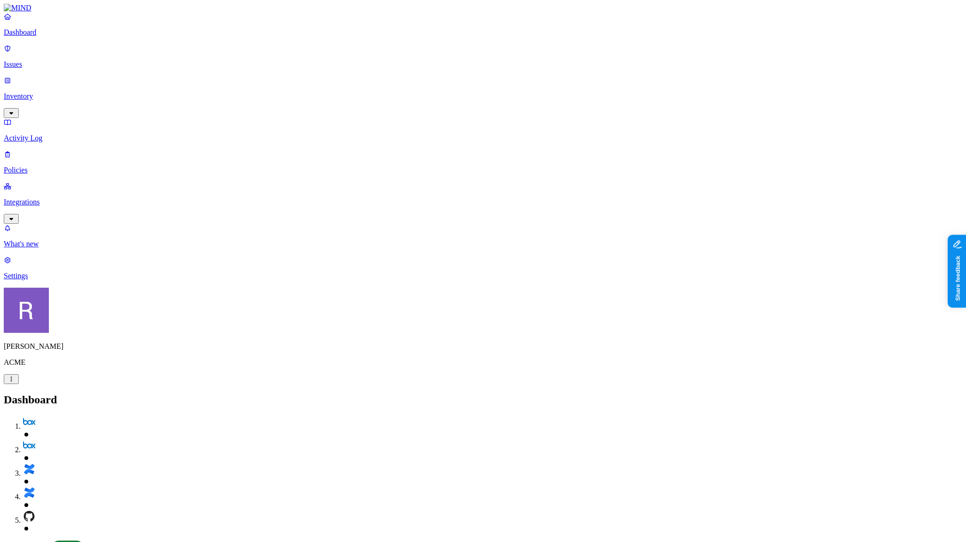
click at [43, 92] on p "Inventory" at bounding box center [483, 96] width 958 height 8
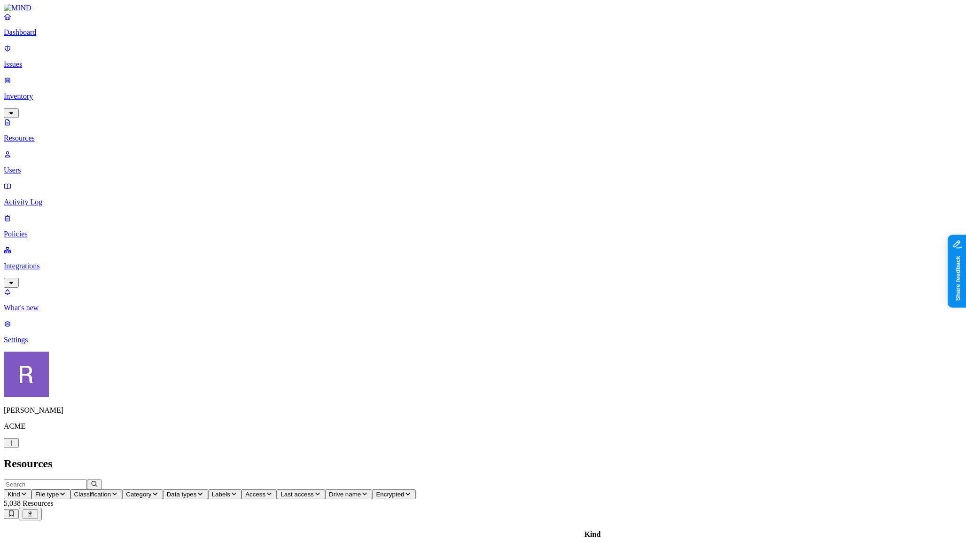
click at [33, 61] on p "Issues" at bounding box center [483, 64] width 958 height 8
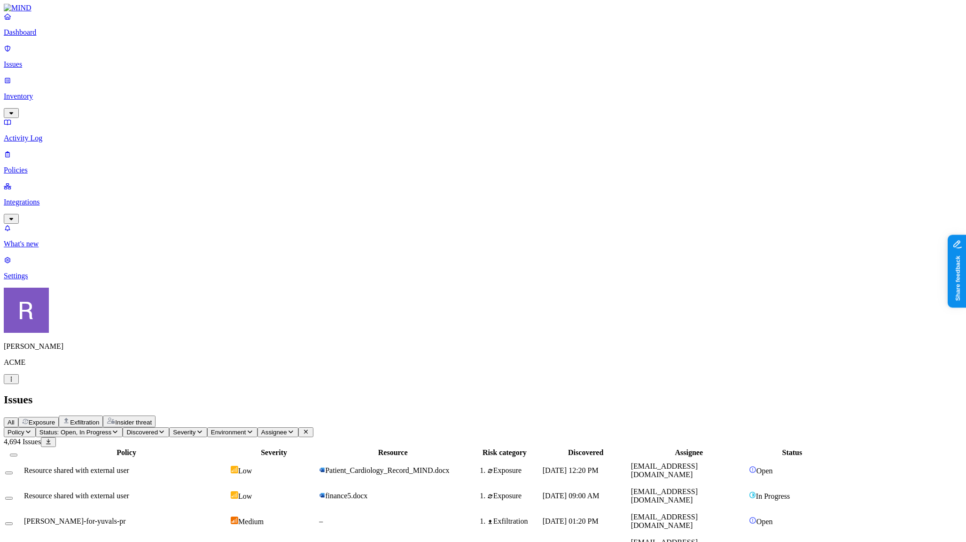
scroll to position [0, 0]
click at [55, 419] on span "Exposure" at bounding box center [42, 422] width 26 height 7
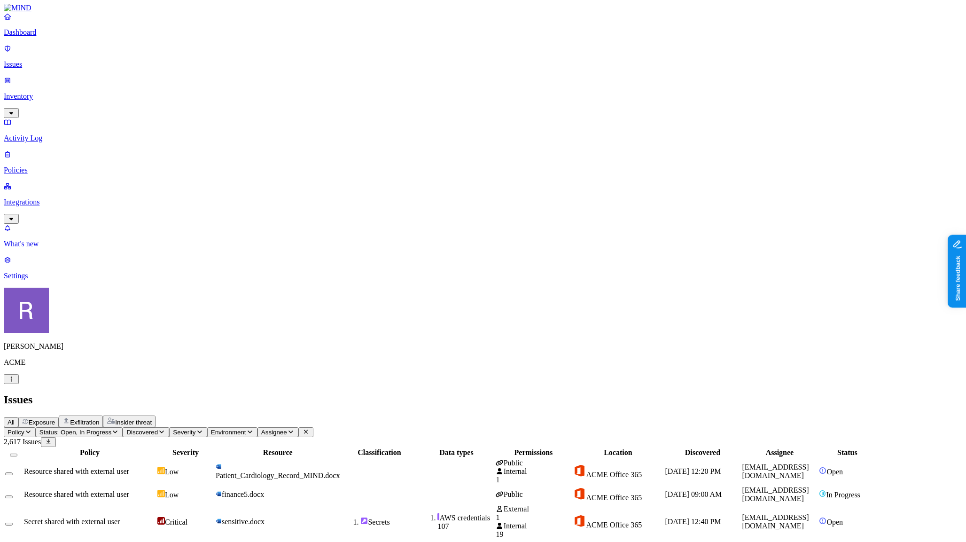
scroll to position [0, 0]
click at [49, 92] on p "Inventory" at bounding box center [483, 96] width 958 height 8
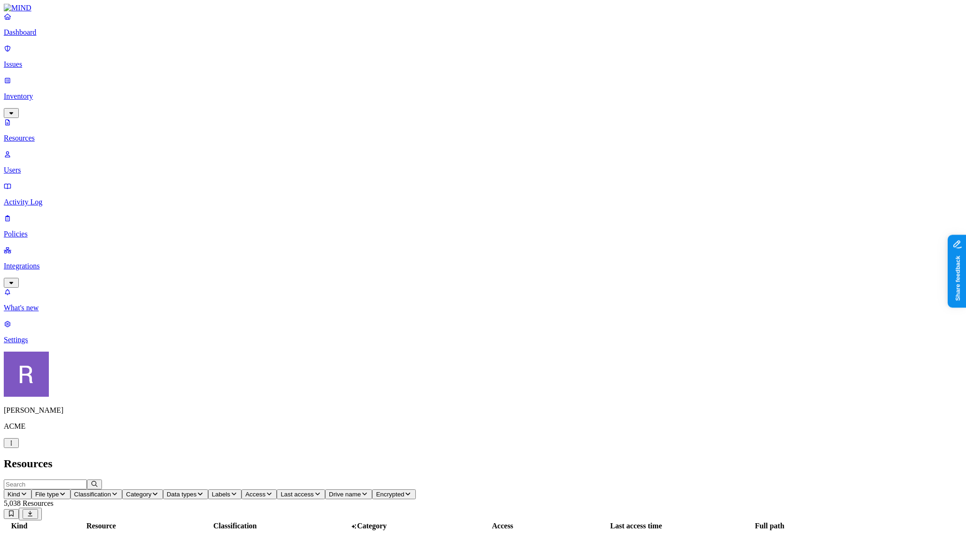
click at [50, 60] on p "Issues" at bounding box center [483, 64] width 958 height 8
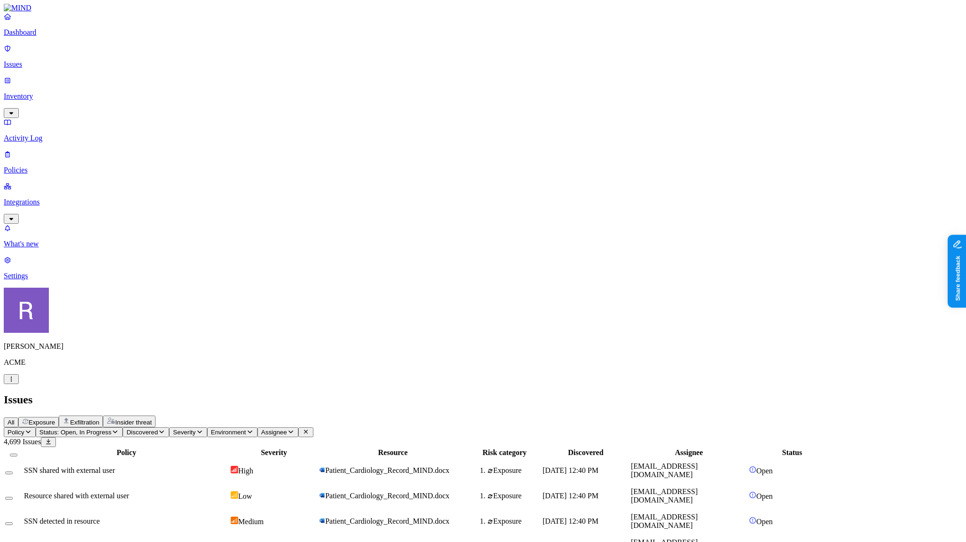
click at [449, 466] on span "Patient_Cardiology_Record_MIND.docx" at bounding box center [387, 470] width 124 height 8
click at [467, 458] on td "Patient_Cardiology_Record_MIND.docx" at bounding box center [392, 470] width 148 height 24
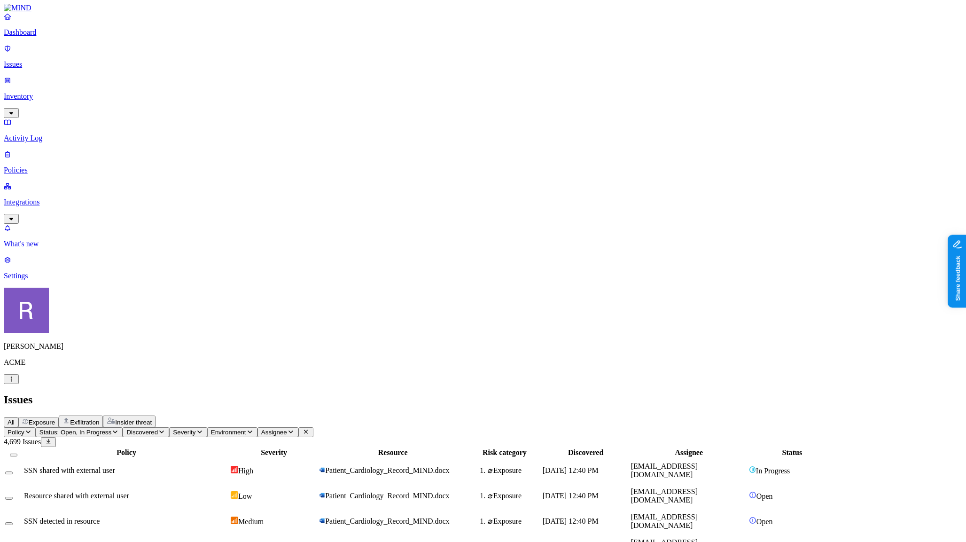
click at [229, 483] on td "Resource shared with external user" at bounding box center [126, 495] width 206 height 24
click at [13, 471] on button "Select row" at bounding box center [9, 472] width 8 height 3
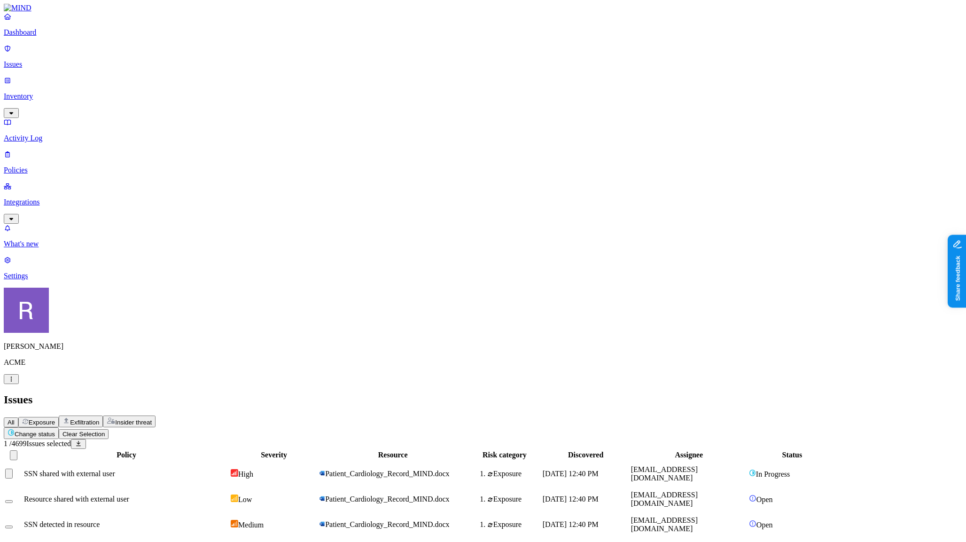
click at [13, 468] on button "Select row" at bounding box center [9, 473] width 8 height 10
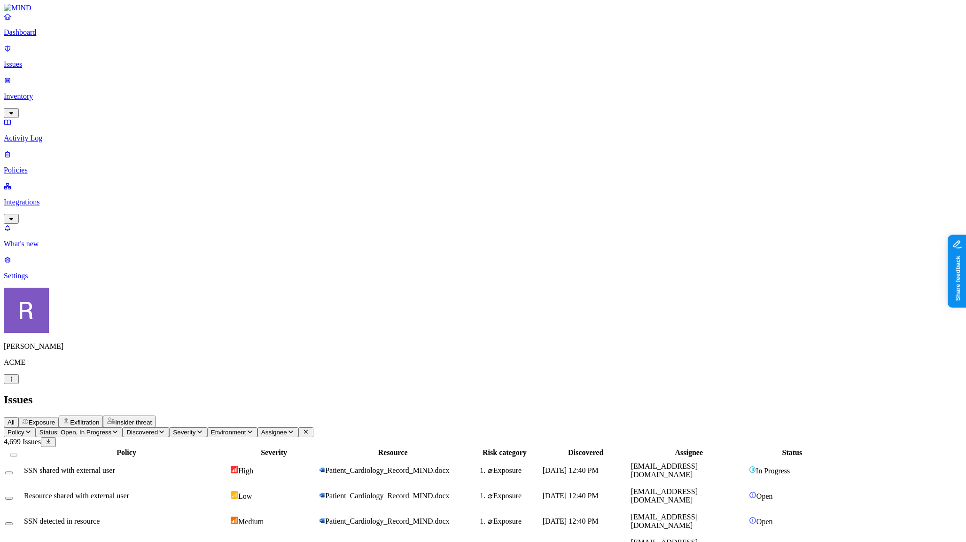
click at [229, 483] on td "Resource shared with external user" at bounding box center [126, 495] width 206 height 24
click at [209, 534] on td "PII data shared with external user" at bounding box center [126, 546] width 206 height 24
click at [183, 458] on td "SSN shared with external user" at bounding box center [126, 470] width 206 height 24
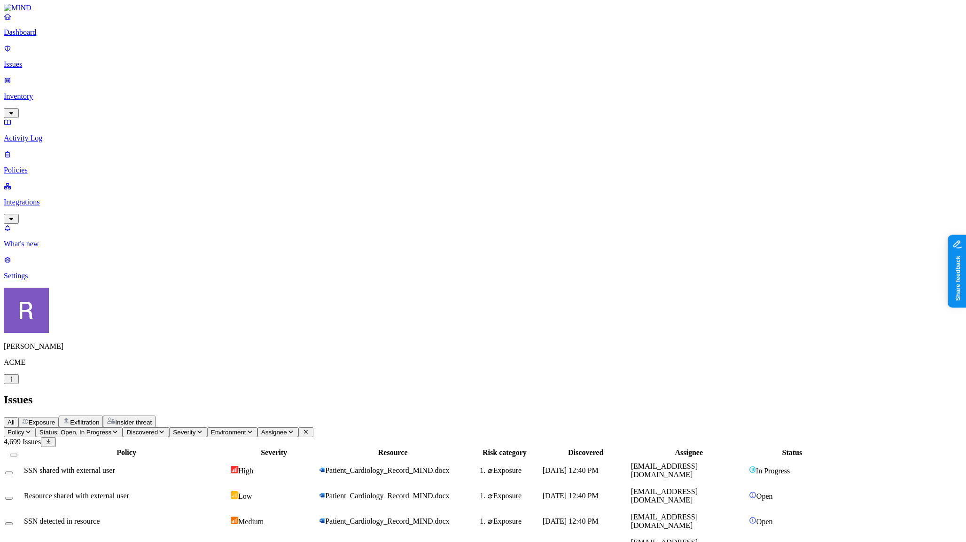
click at [229, 483] on td "Resource shared with external user" at bounding box center [126, 495] width 206 height 24
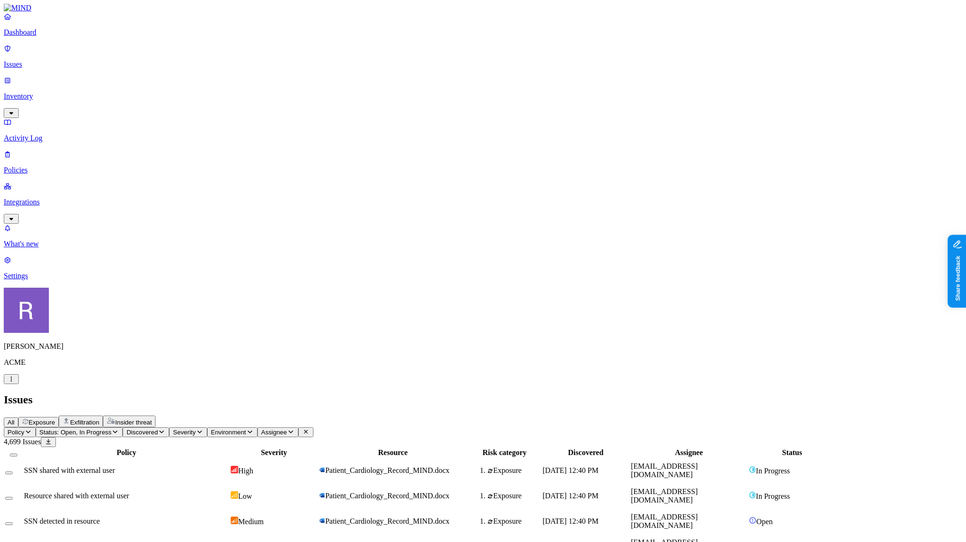
scroll to position [281, 0]
drag, startPoint x: 732, startPoint y: 302, endPoint x: 820, endPoint y: 302, distance: 87.8
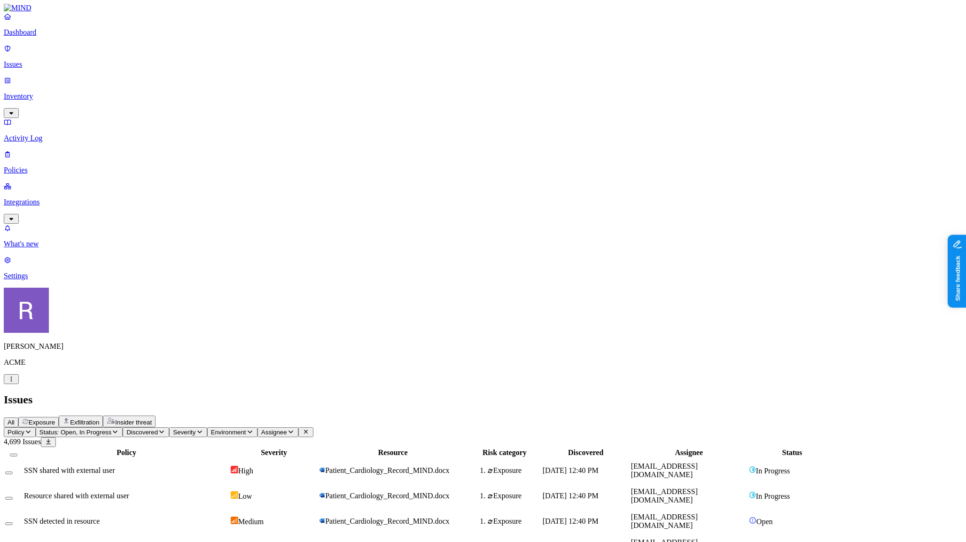
scroll to position [0, 0]
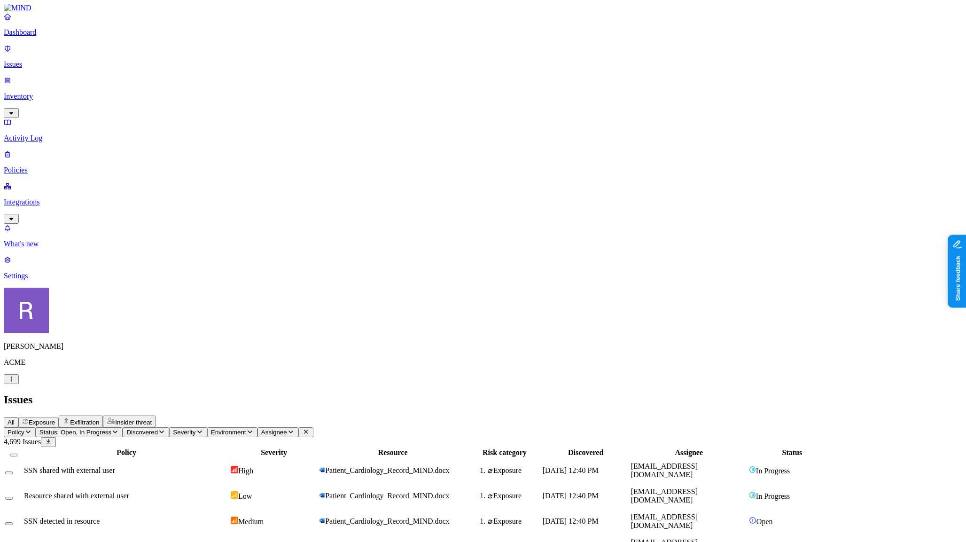
scroll to position [98, 0]
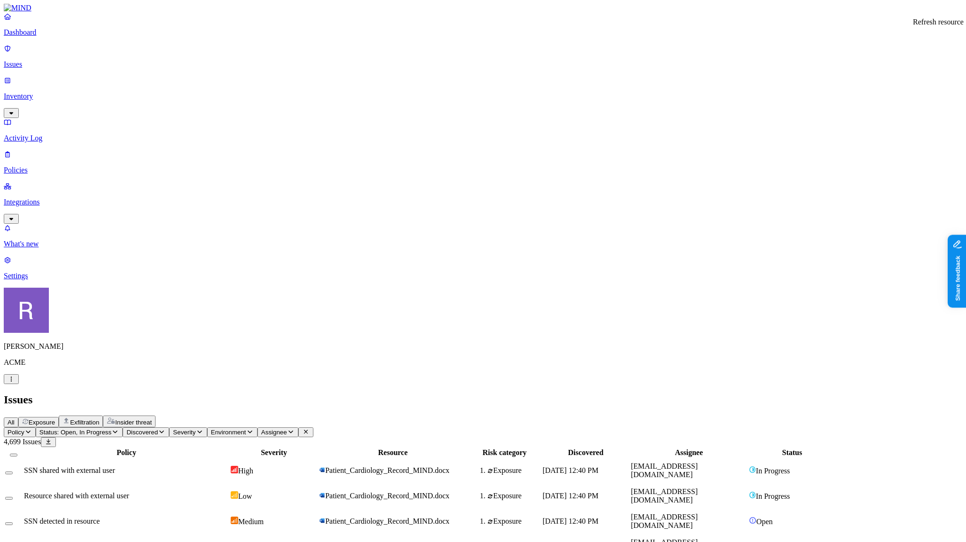
click at [178, 483] on td "Resource shared with external user" at bounding box center [126, 495] width 206 height 24
click div
click icon
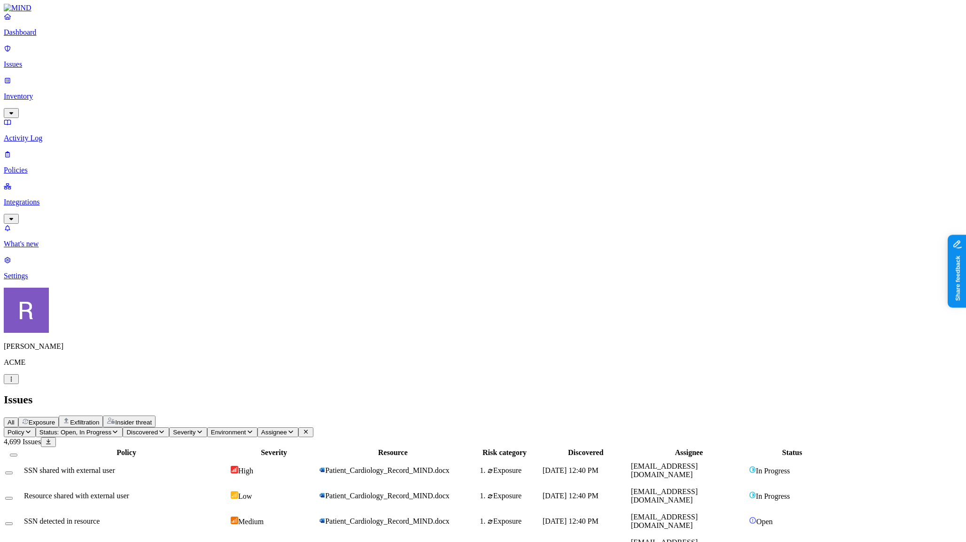
click p "Activity Log"
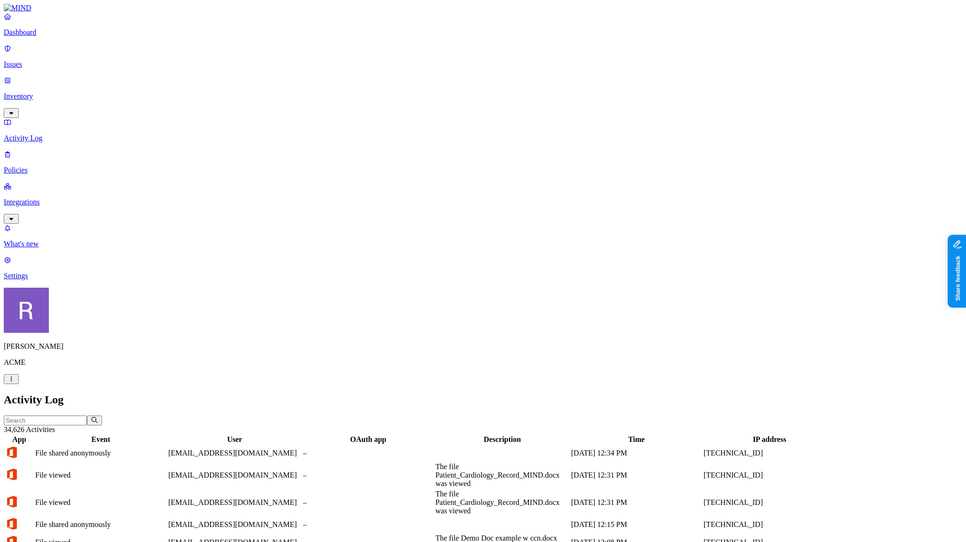
click at [33, 92] on p "Inventory" at bounding box center [483, 96] width 958 height 8
